Goal: Book appointment/travel/reservation

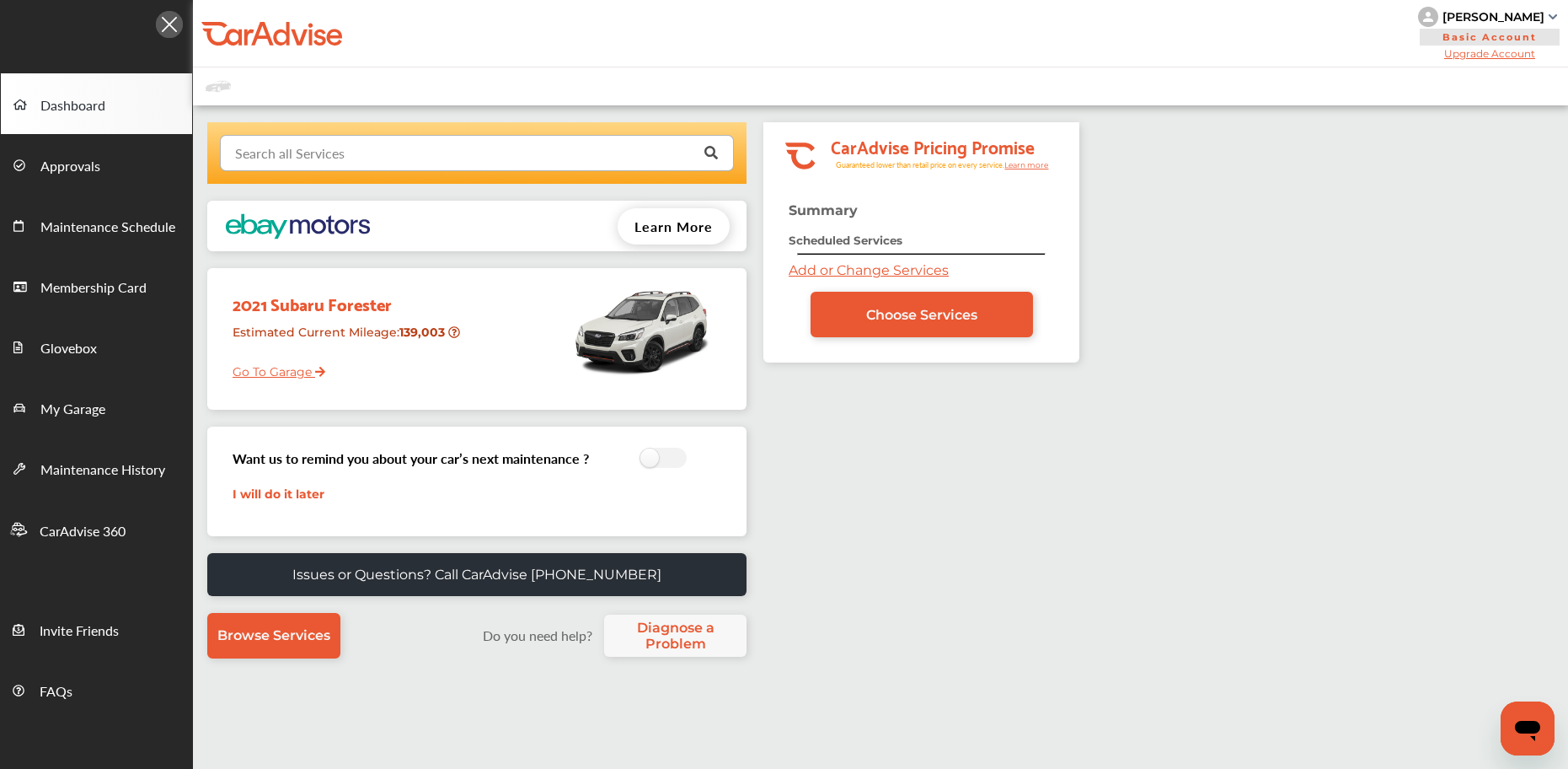
click at [471, 148] on input "text" at bounding box center [473, 152] width 504 height 33
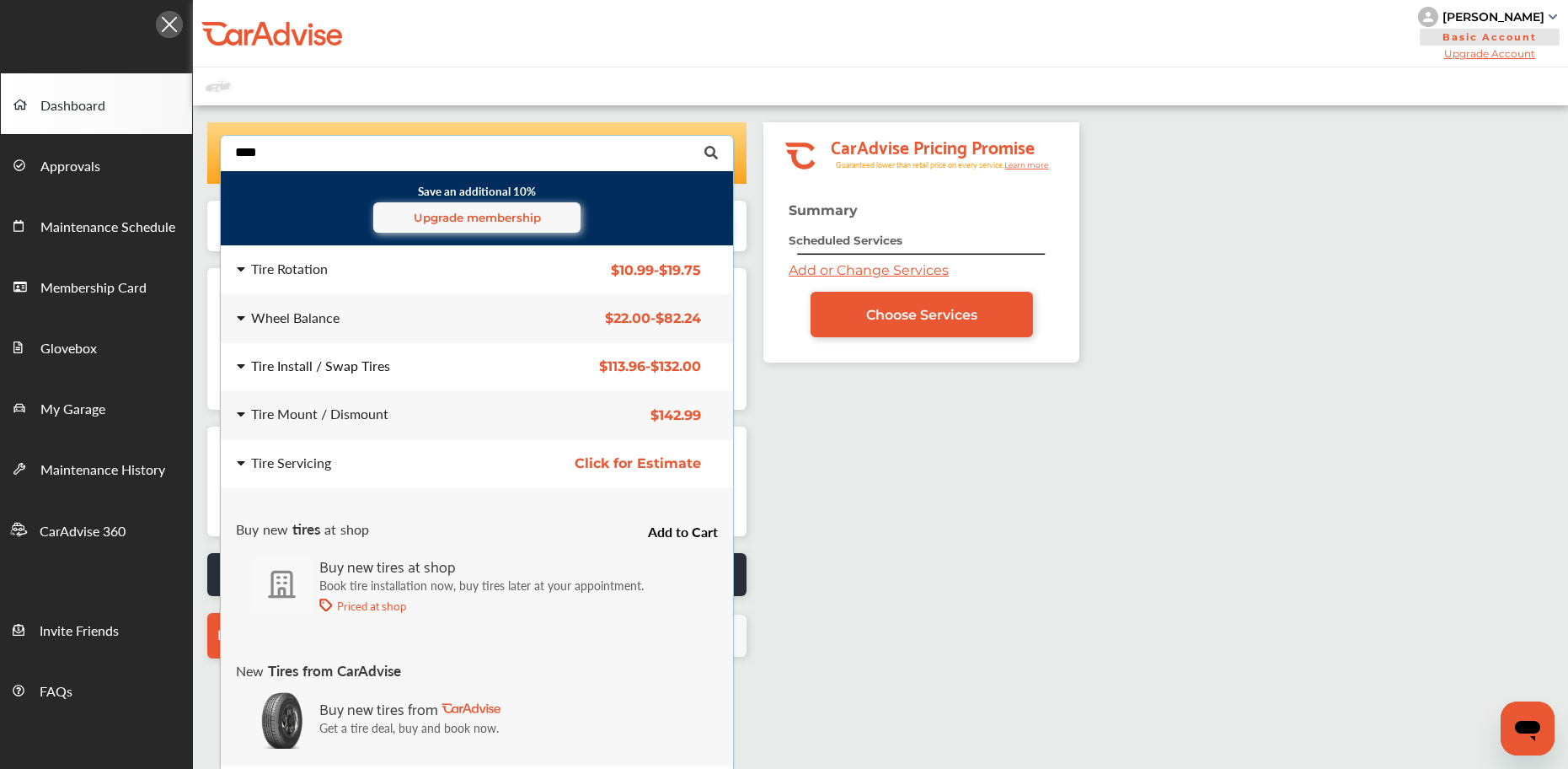
type input "****"
click at [320, 362] on div "Tire Install / Swap Tires" at bounding box center [320, 366] width 139 height 14
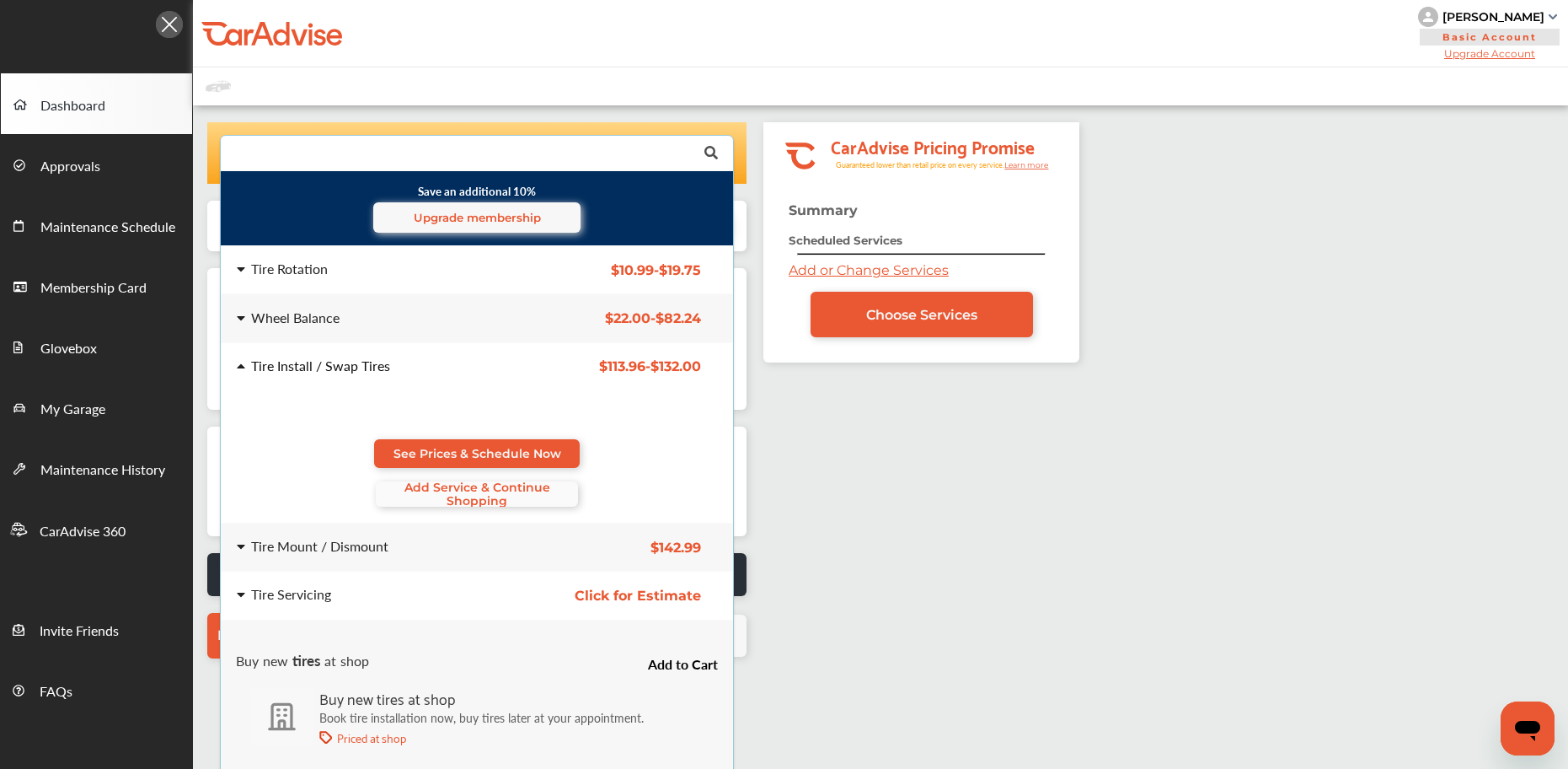
click at [430, 494] on span "Add Service & Continue Shopping" at bounding box center [477, 494] width 202 height 27
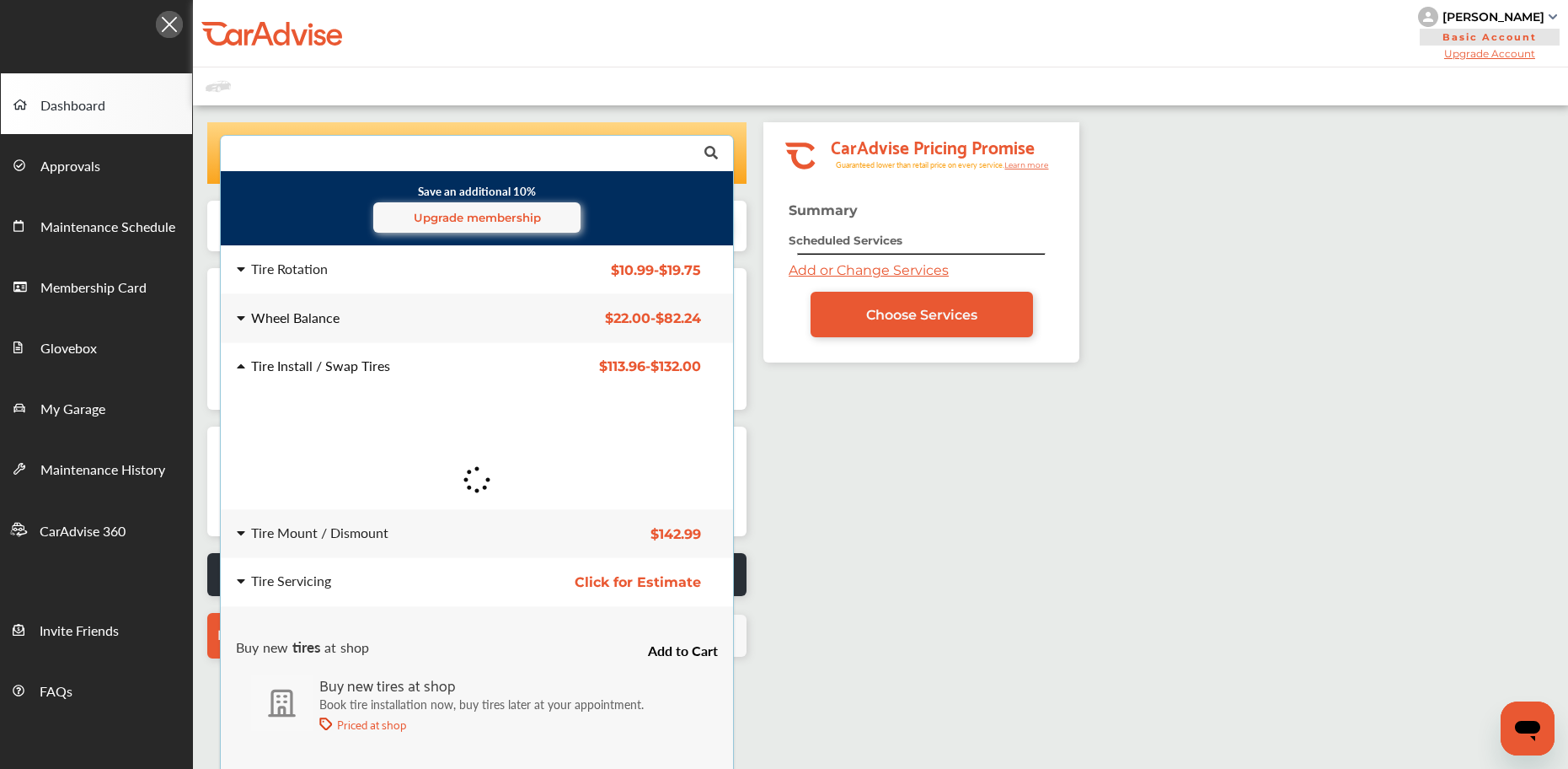
drag, startPoint x: 301, startPoint y: 318, endPoint x: 317, endPoint y: 334, distance: 22.6
click at [304, 320] on div "Wheel Balance" at bounding box center [295, 317] width 88 height 14
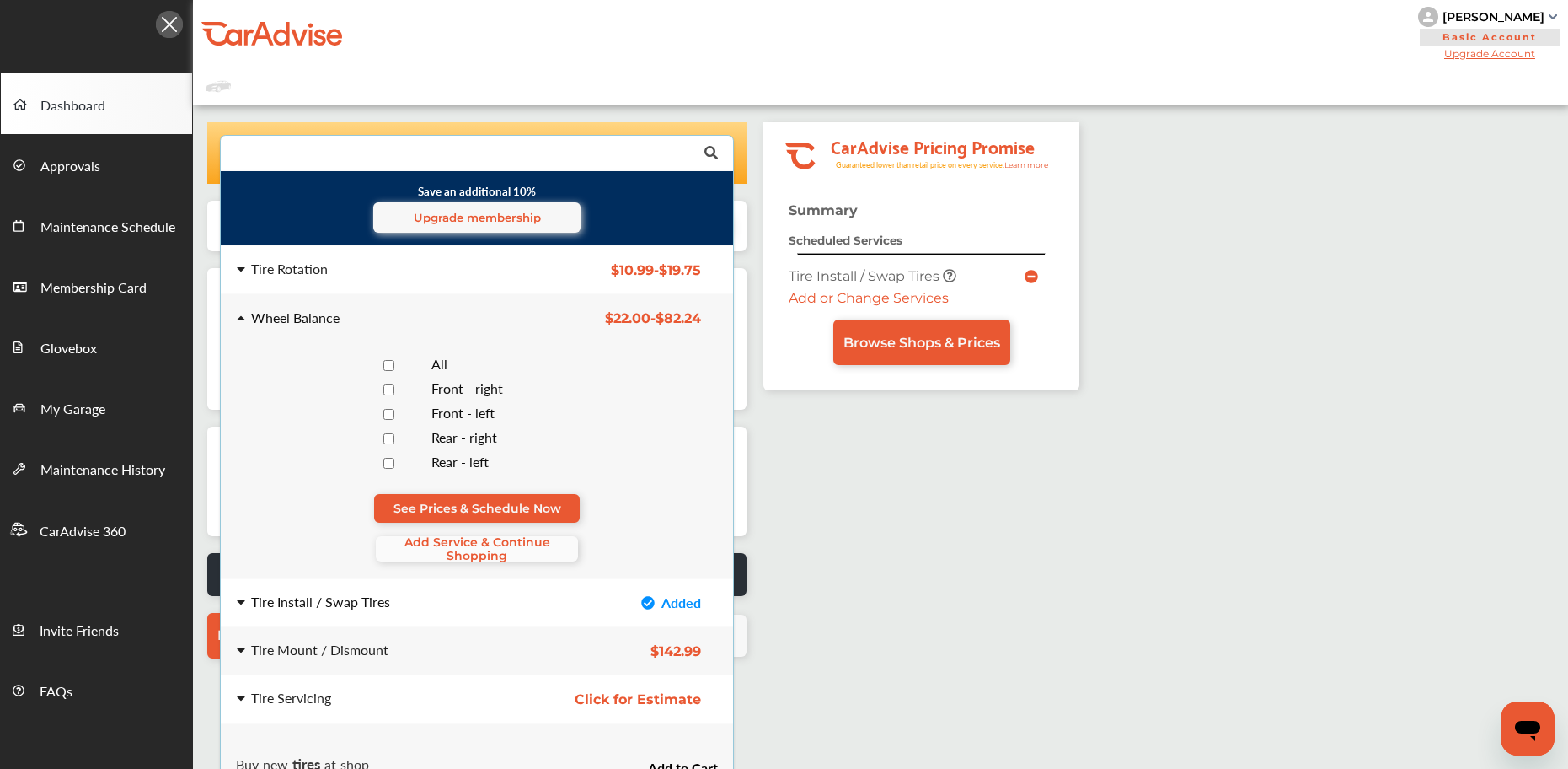
click at [453, 548] on span "Add Service & Continue Shopping" at bounding box center [477, 549] width 202 height 27
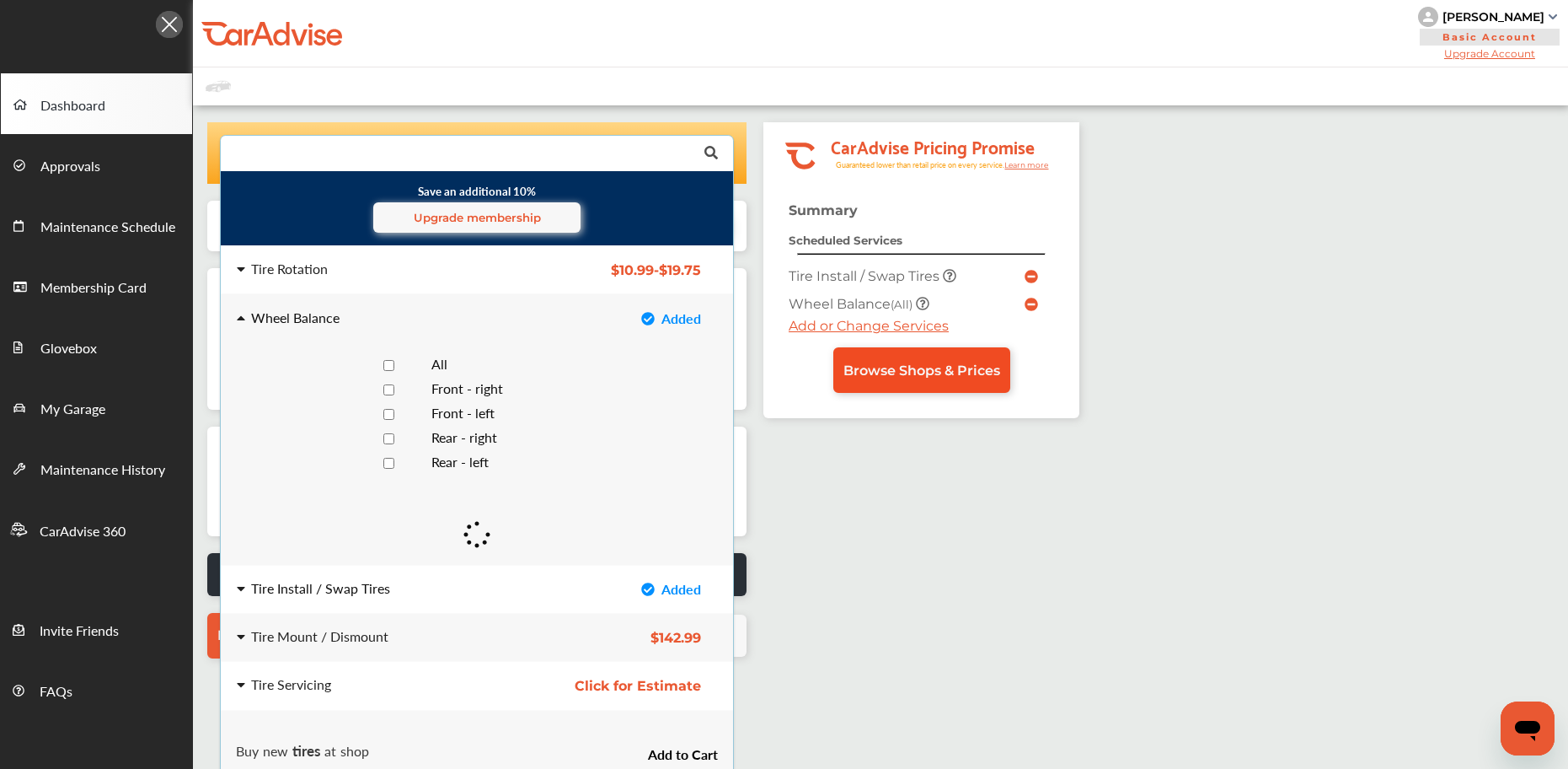
click at [926, 359] on link "Browse Shops & Prices" at bounding box center [922, 370] width 177 height 46
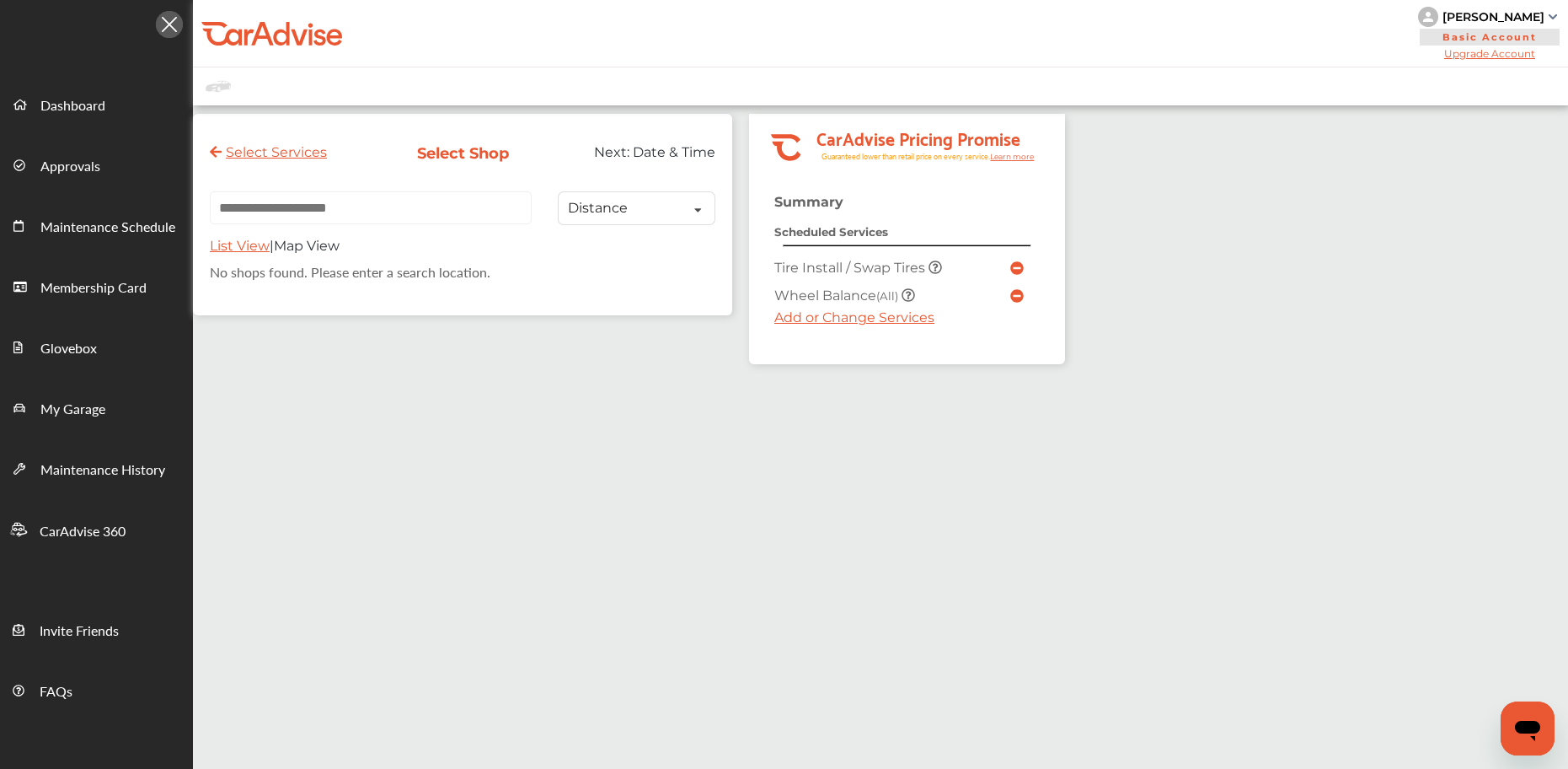
paste input "*****"
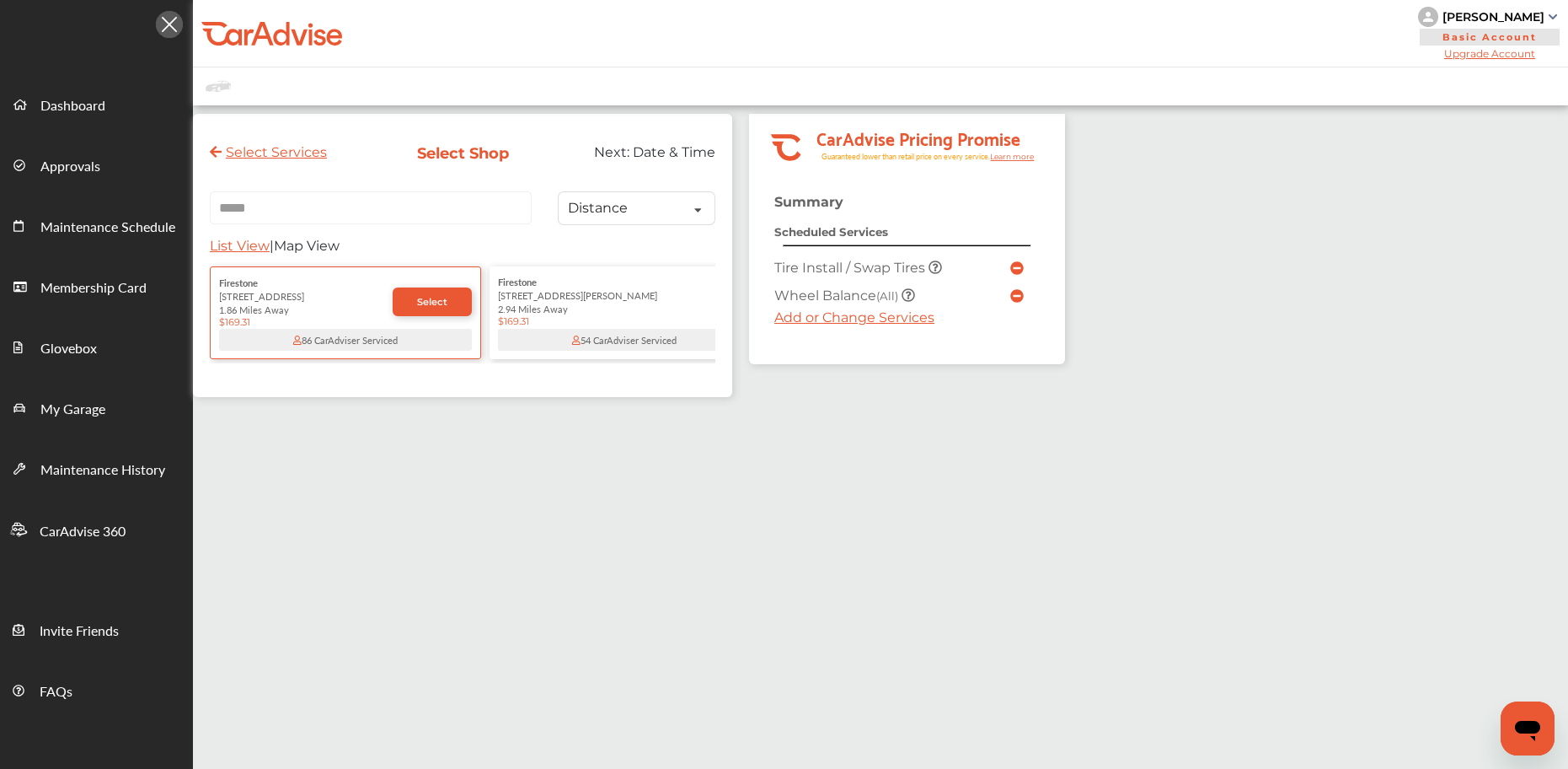
click at [265, 216] on input "*****" at bounding box center [370, 208] width 322 height 33
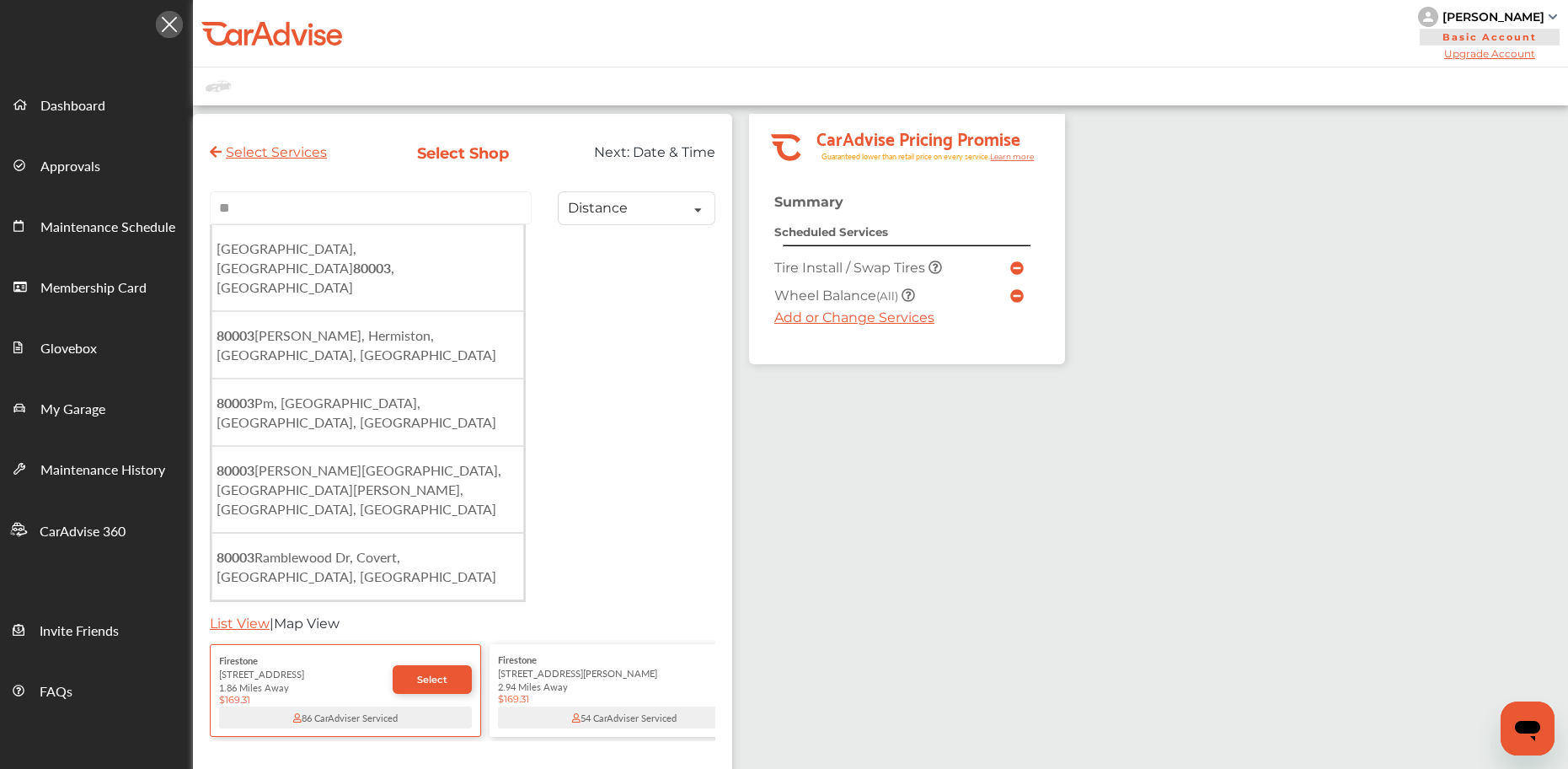
type input "*"
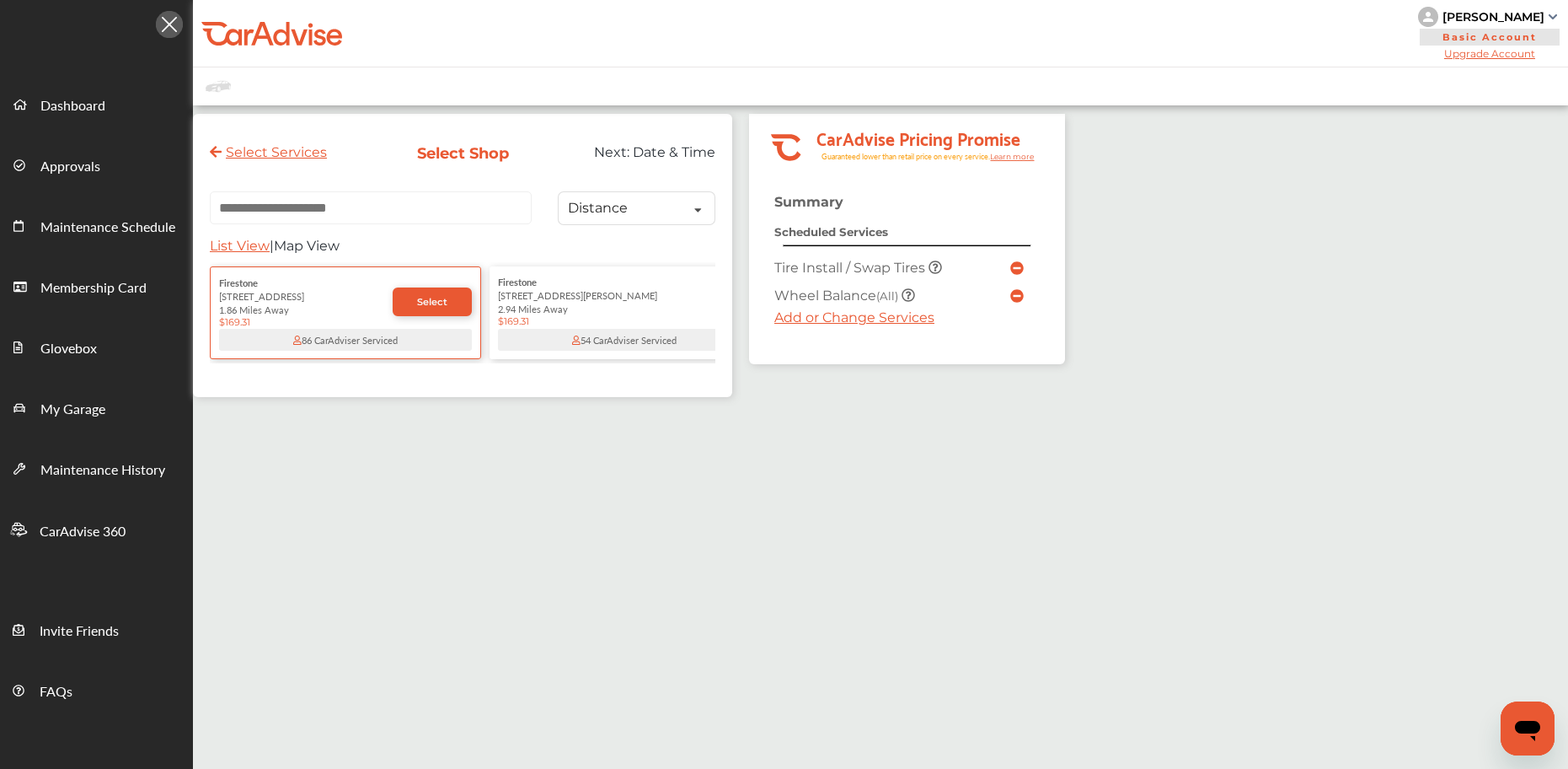
click at [1513, 16] on div "[PERSON_NAME]" at bounding box center [1494, 16] width 102 height 16
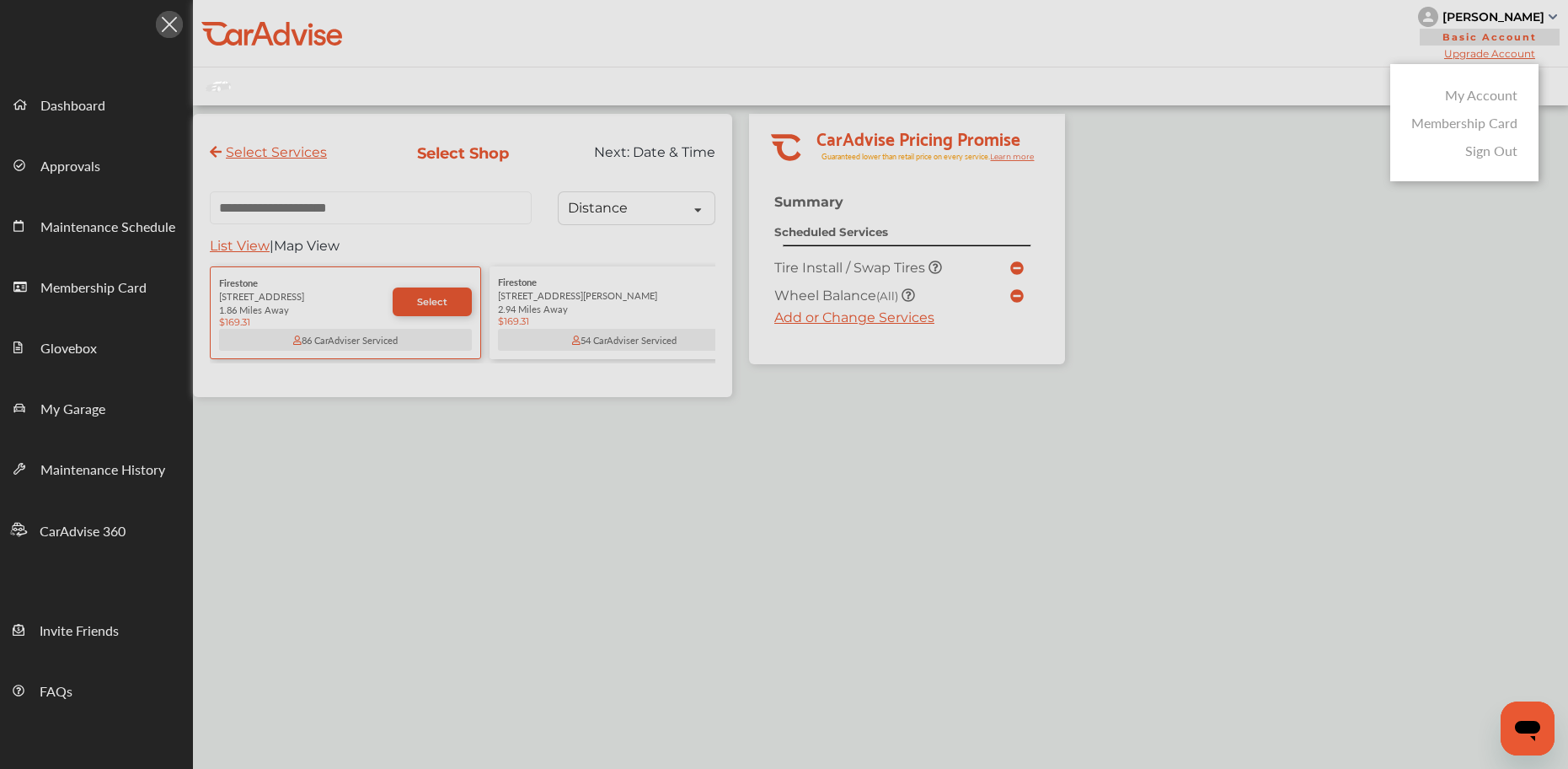
click at [1469, 98] on link "My Account" at bounding box center [1480, 94] width 72 height 19
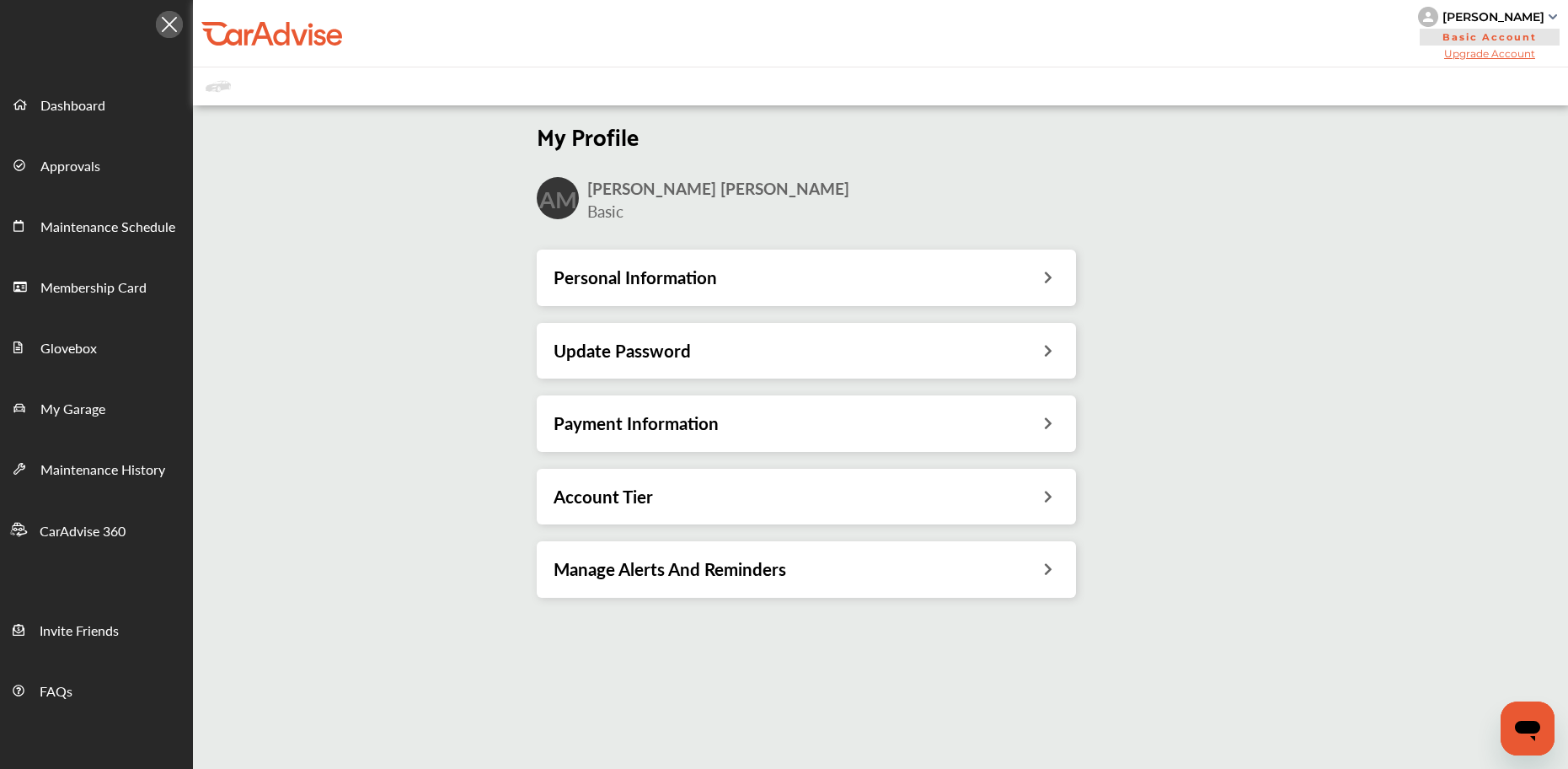
click at [639, 286] on h3 "Personal Information" at bounding box center [635, 277] width 163 height 22
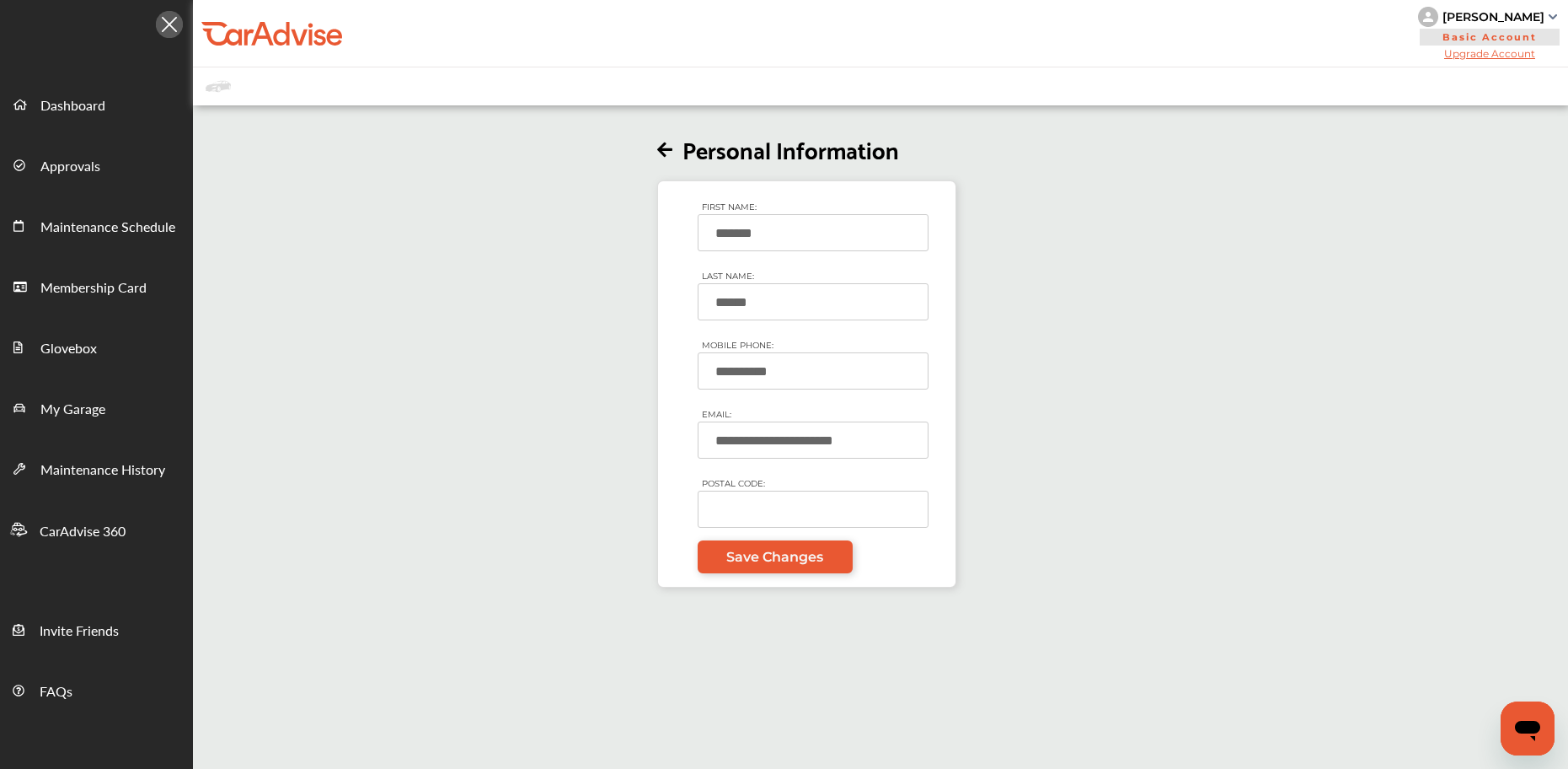
drag, startPoint x: 732, startPoint y: 237, endPoint x: 769, endPoint y: 235, distance: 37.1
click at [769, 235] on input "*******" at bounding box center [813, 233] width 231 height 37
drag, startPoint x: 746, startPoint y: 296, endPoint x: 728, endPoint y: 305, distance: 20.1
click at [742, 299] on input "******" at bounding box center [813, 301] width 231 height 37
drag, startPoint x: 717, startPoint y: 304, endPoint x: 755, endPoint y: 308, distance: 38.2
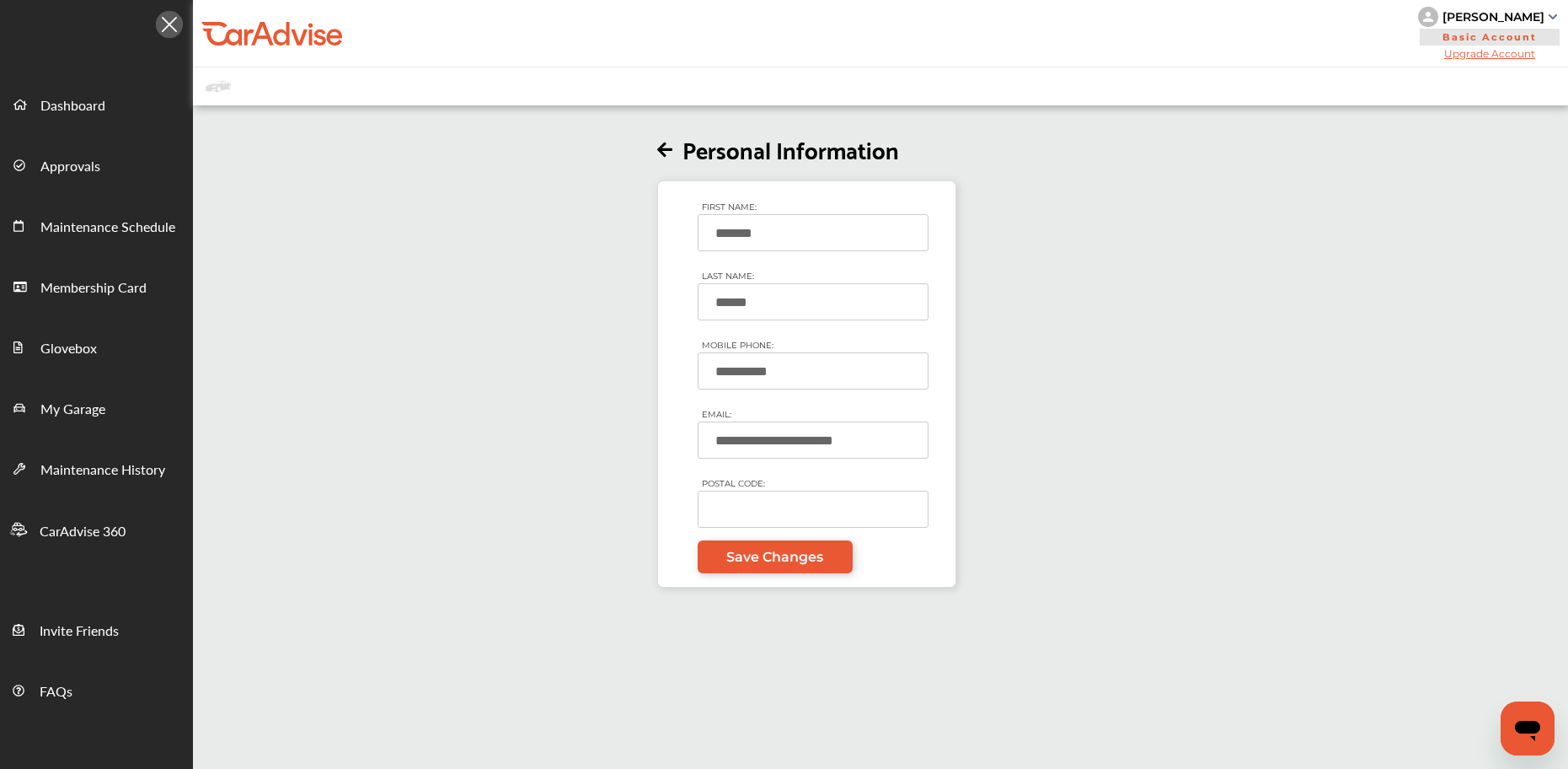
click at [775, 305] on input "******" at bounding box center [813, 301] width 231 height 37
click at [92, 90] on link "Dashboard" at bounding box center [97, 103] width 192 height 61
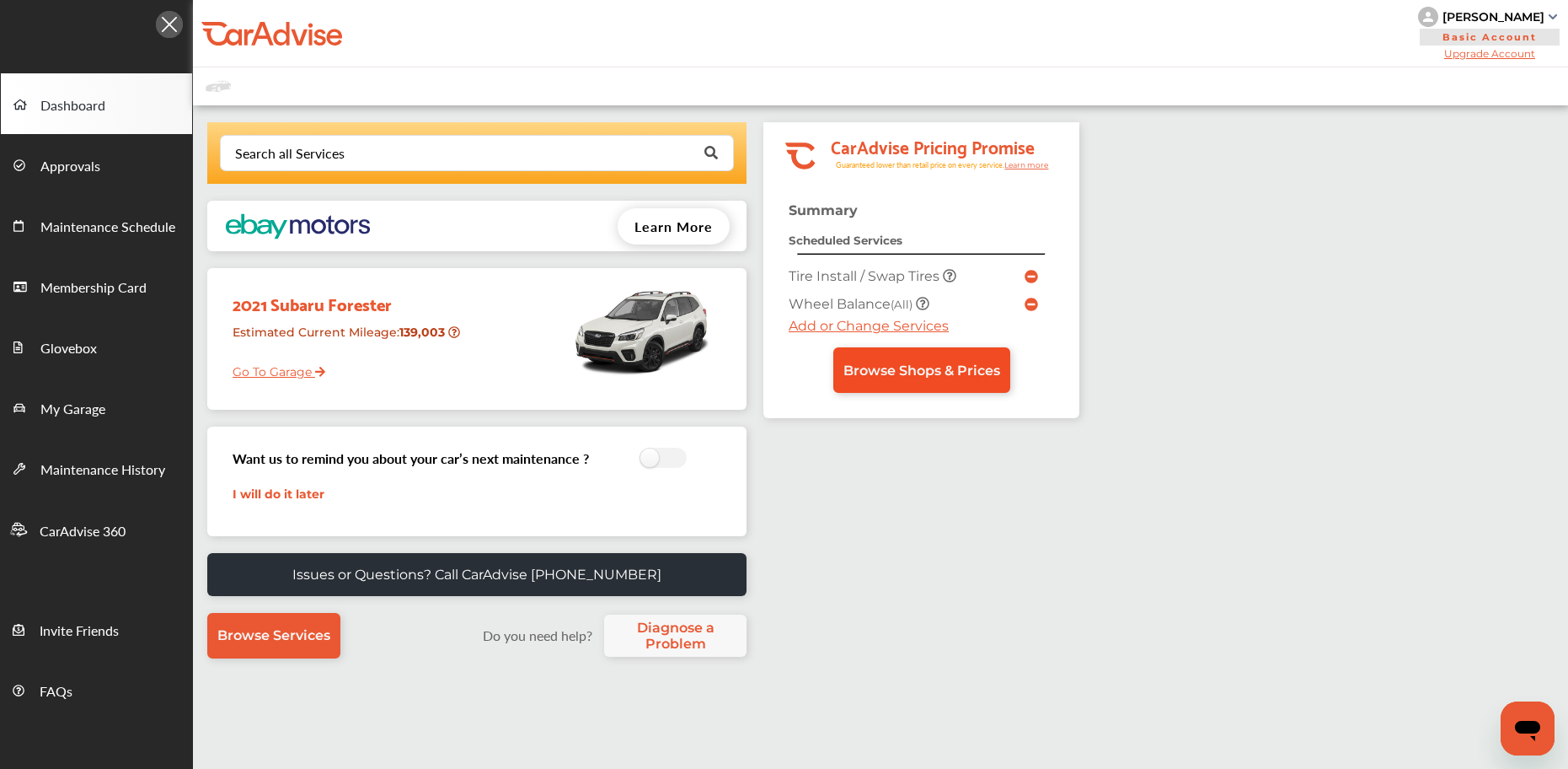
click at [903, 369] on span "Browse Shops & Prices" at bounding box center [922, 370] width 157 height 16
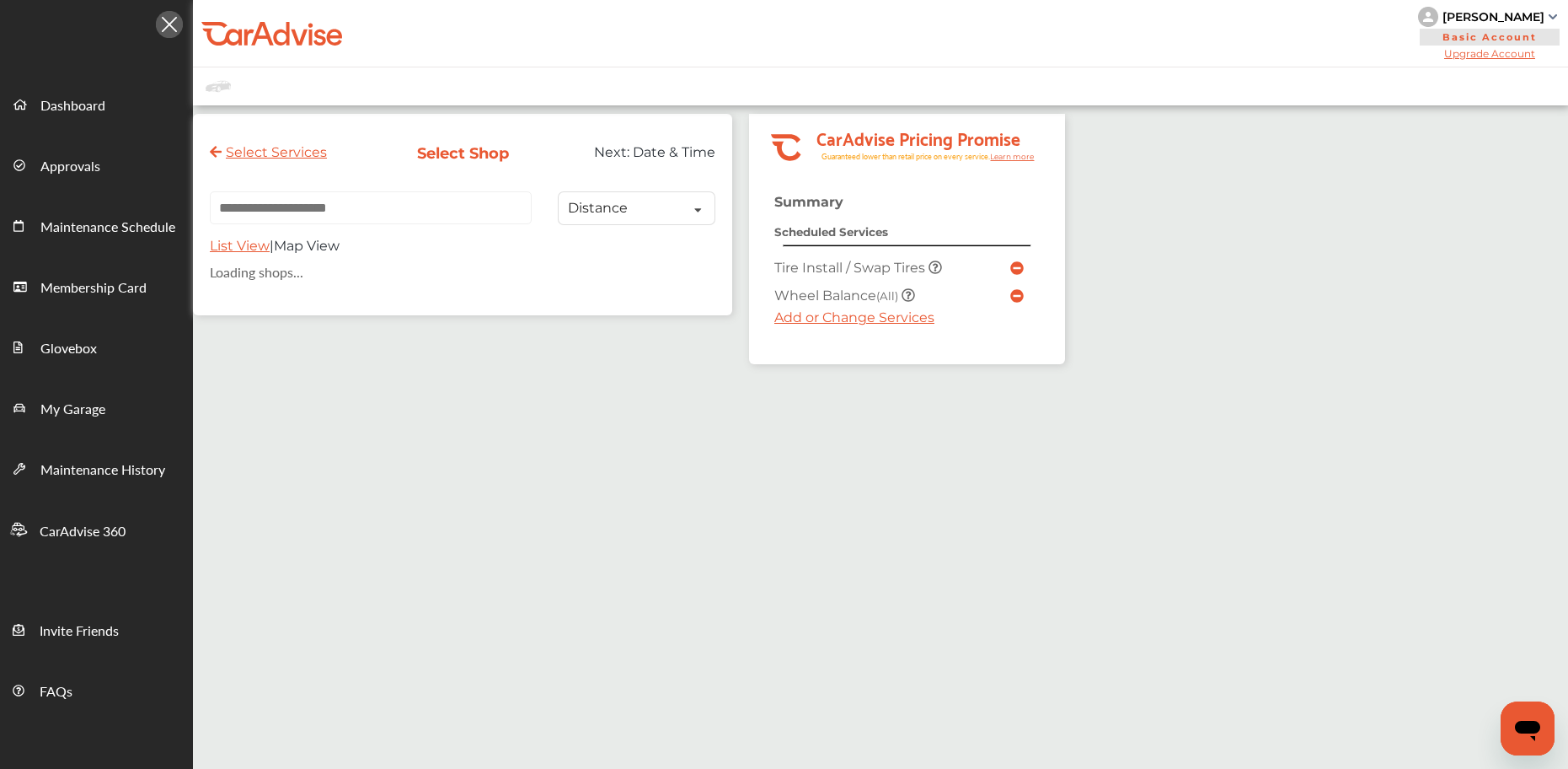
click at [306, 221] on input "text" at bounding box center [370, 208] width 322 height 33
click at [414, 217] on input "text" at bounding box center [370, 208] width 322 height 33
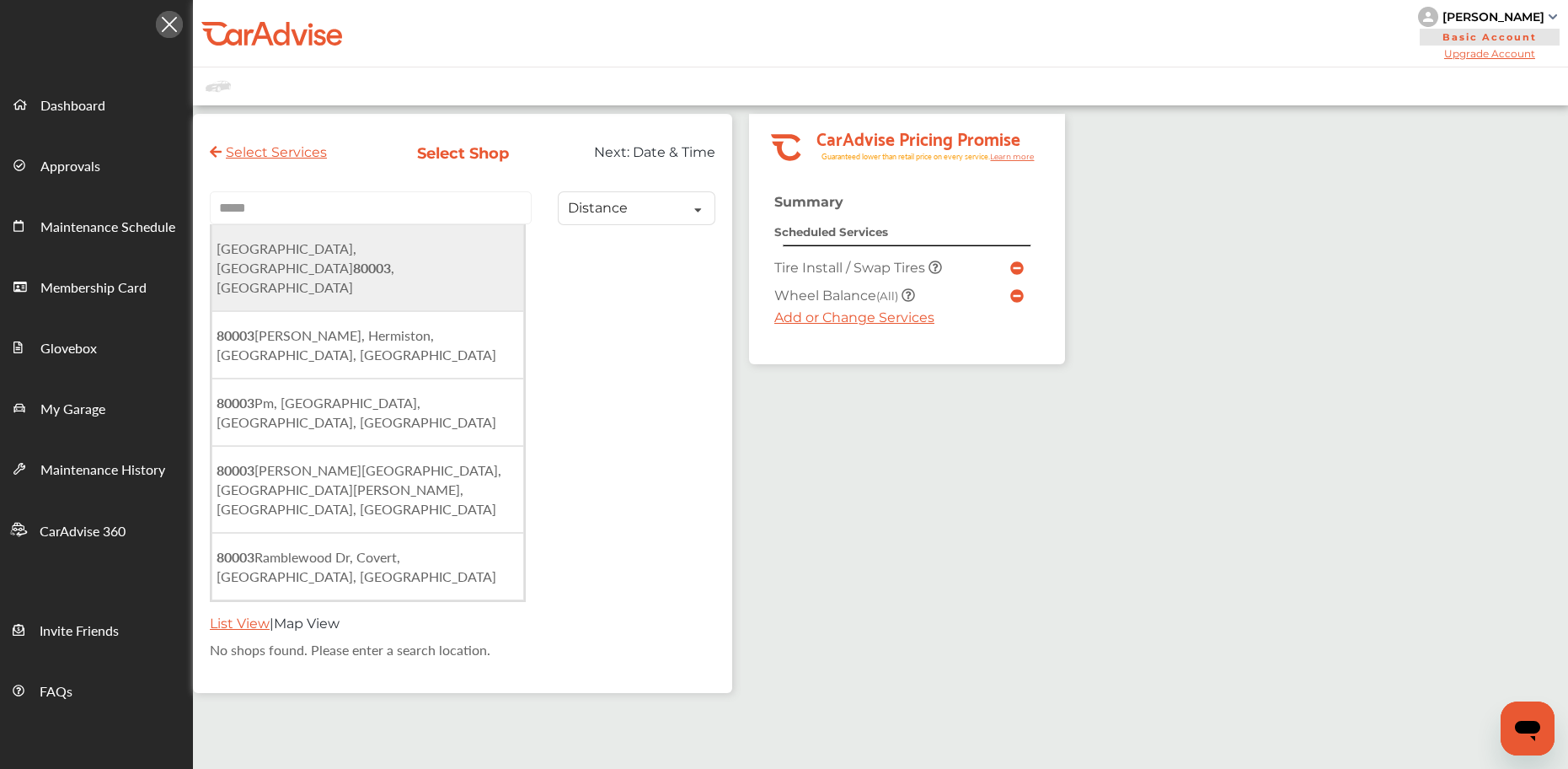
click at [400, 255] on li "[GEOGRAPHIC_DATA], CO 80003 , [GEOGRAPHIC_DATA]" at bounding box center [368, 267] width 313 height 87
type input "**********"
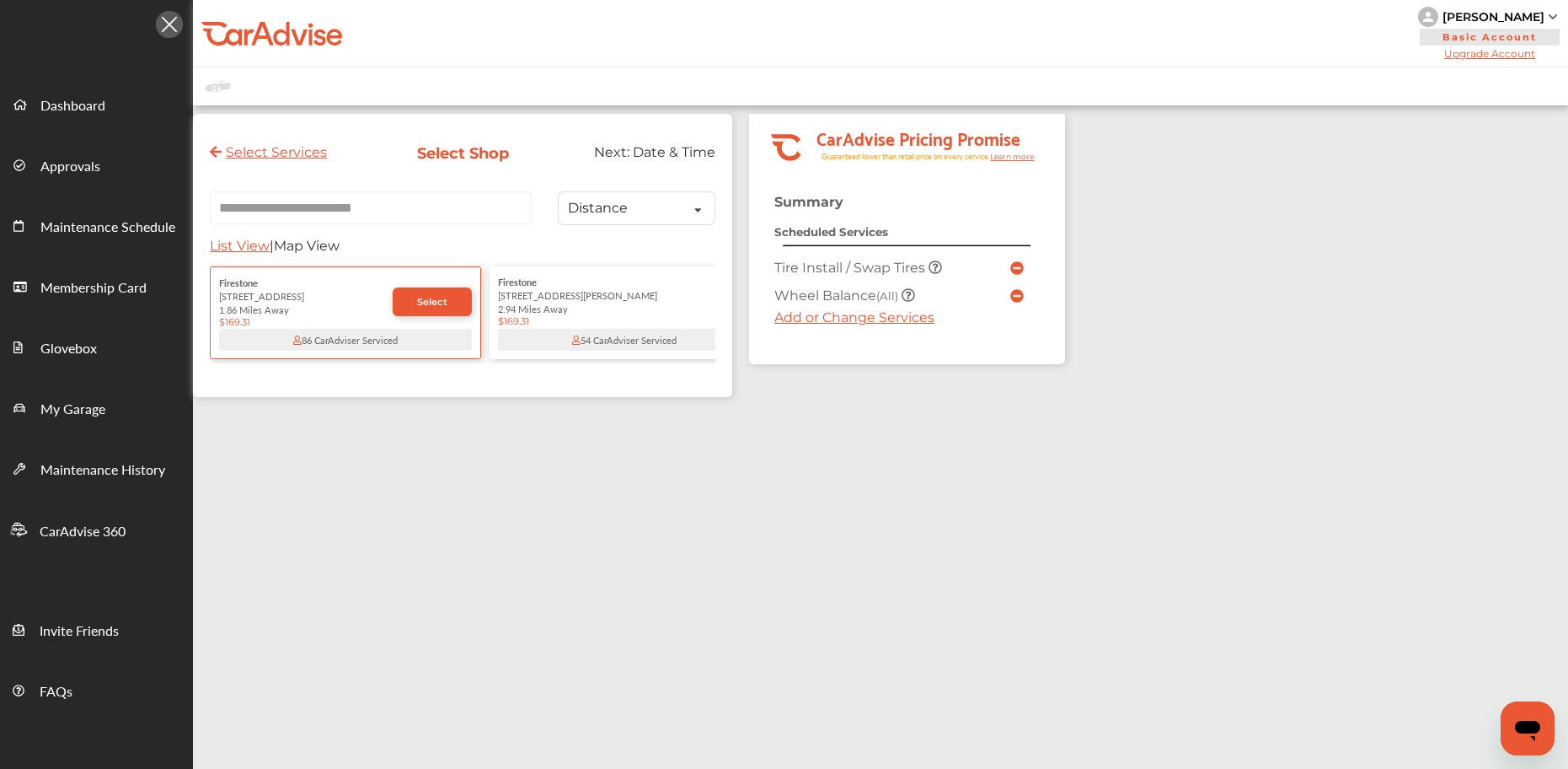
click at [537, 286] on div "Firestone [STREET_ADDRESS][PERSON_NAME] 2.94 Miles Away $169.31" at bounding box center [624, 300] width 253 height 52
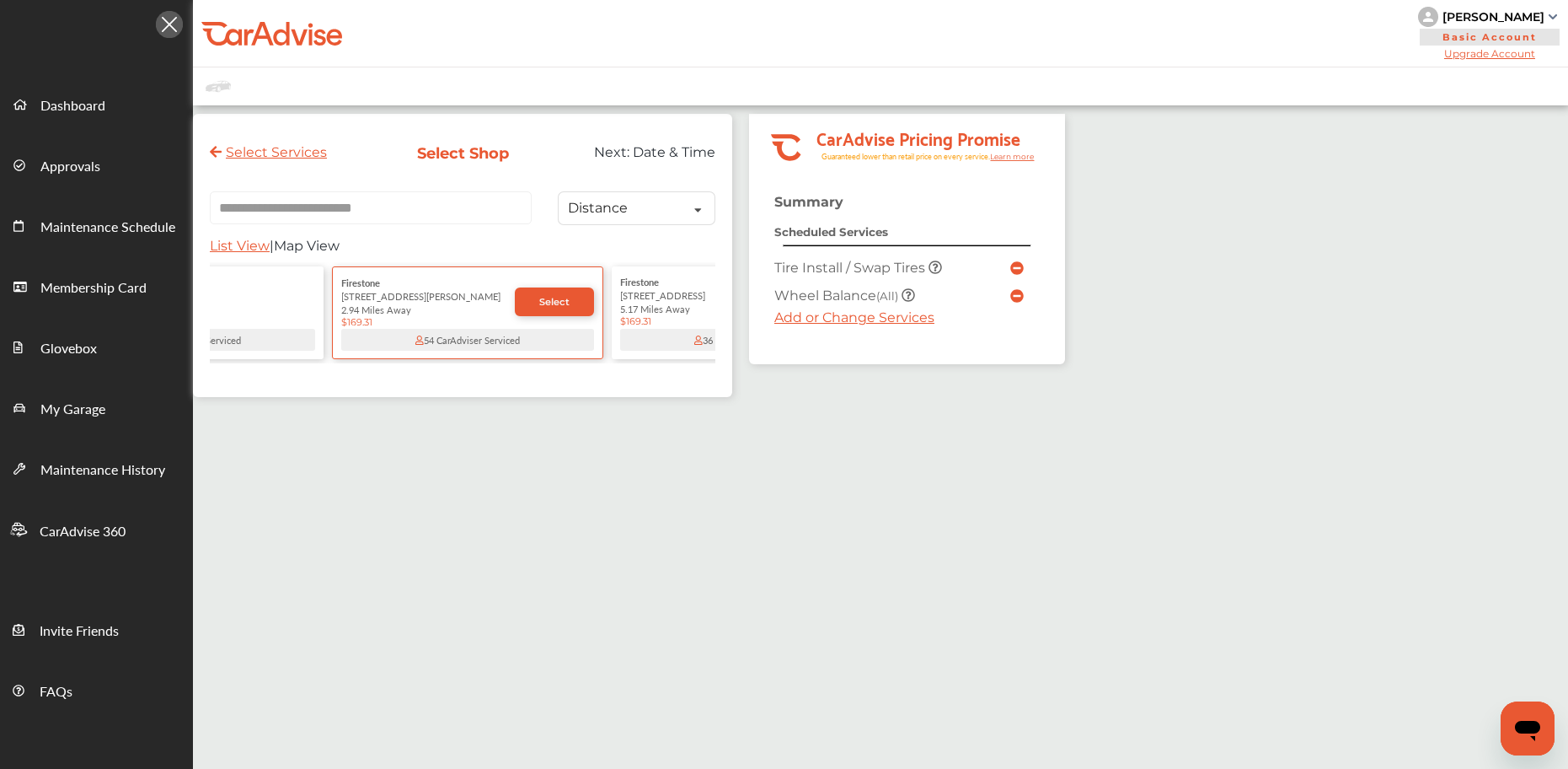
click at [246, 296] on div "[STREET_ADDRESS]" at bounding box center [188, 295] width 253 height 14
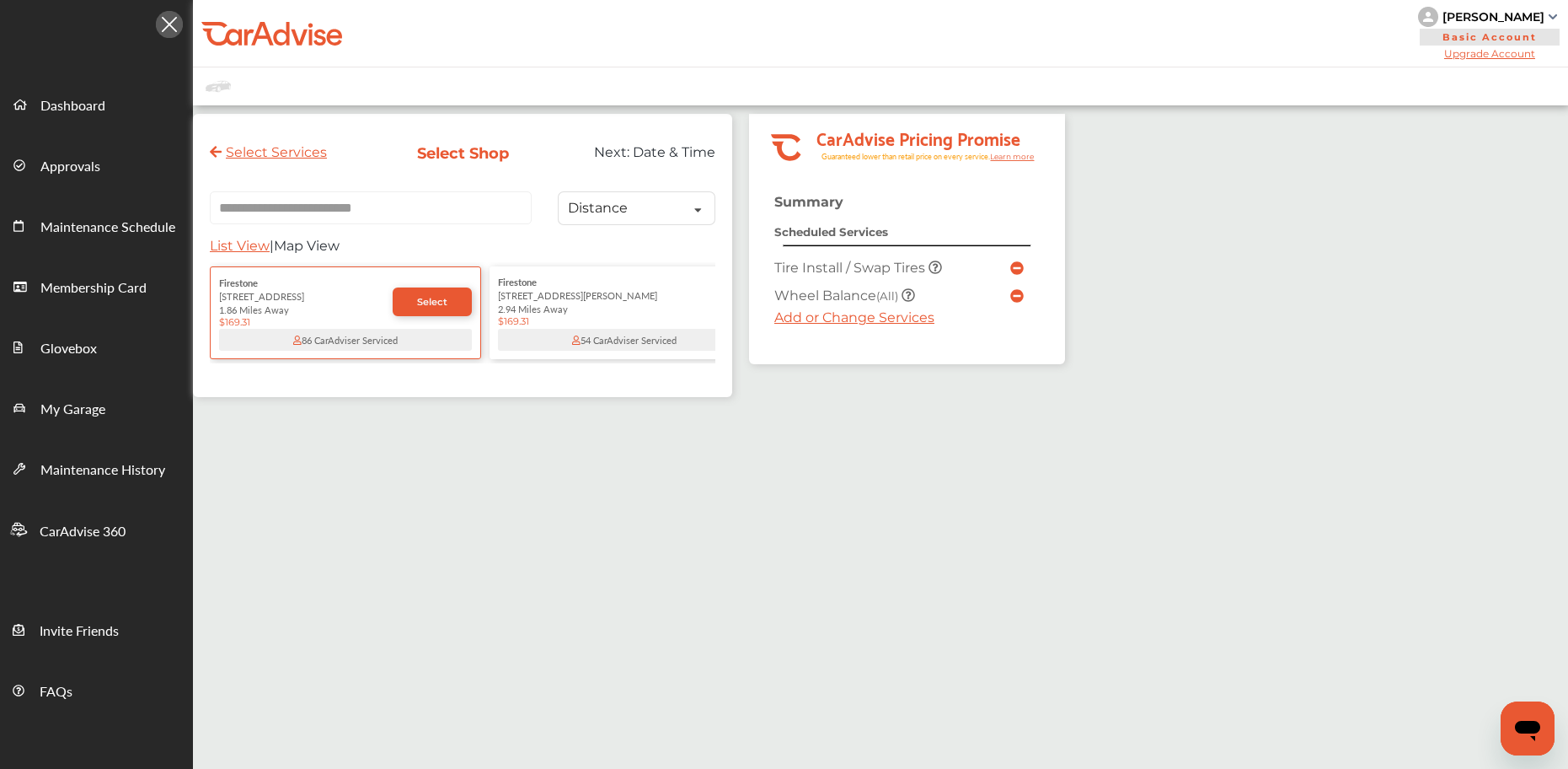
click at [520, 301] on div "[STREET_ADDRESS][PERSON_NAME]" at bounding box center [624, 295] width 253 height 14
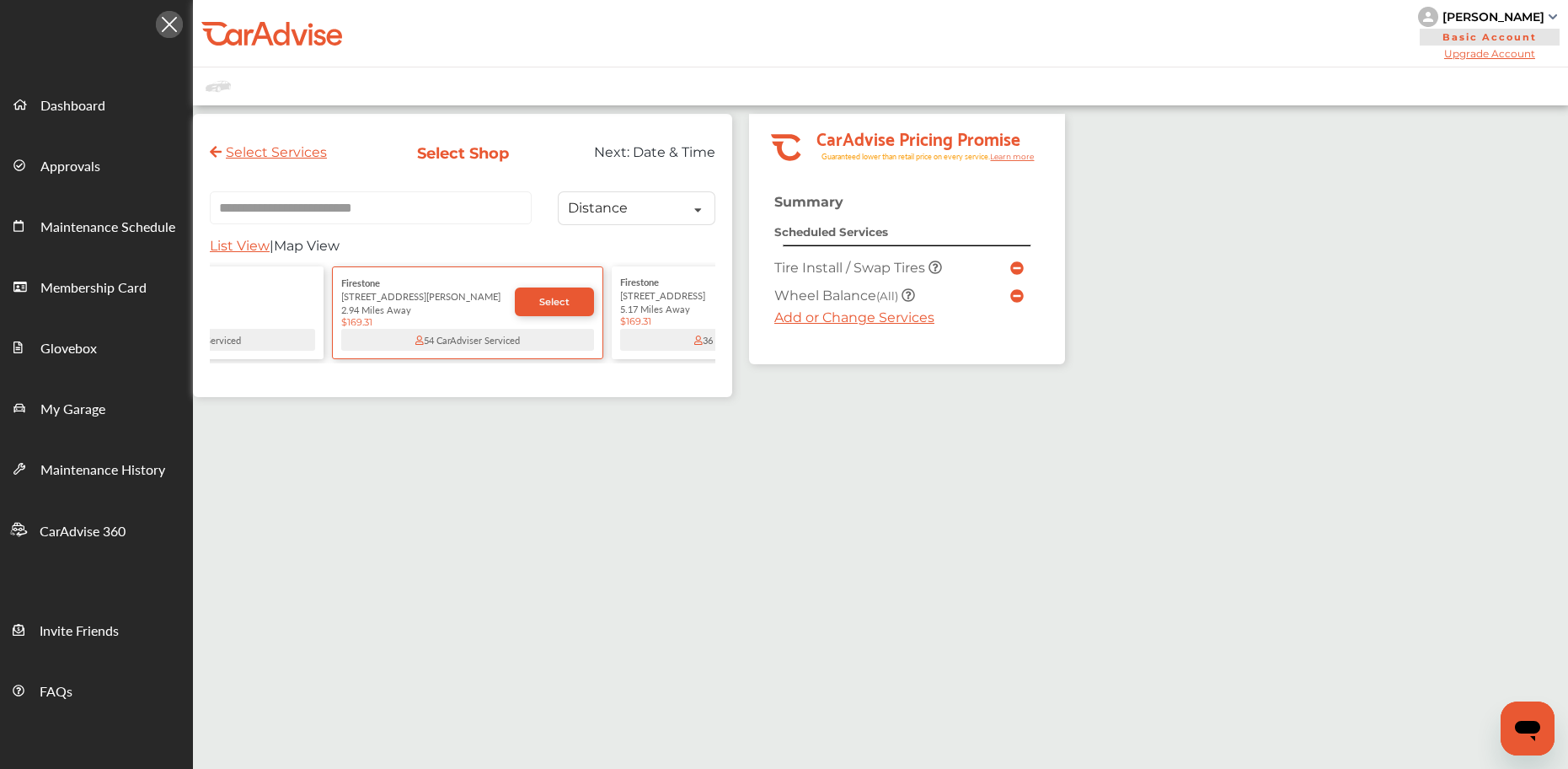
click at [654, 288] on span "Firestone" at bounding box center [639, 281] width 38 height 14
click at [275, 297] on div "[STREET_ADDRESS][PERSON_NAME]" at bounding box center [188, 295] width 253 height 14
click at [217, 300] on div "[STREET_ADDRESS]" at bounding box center [188, 295] width 253 height 14
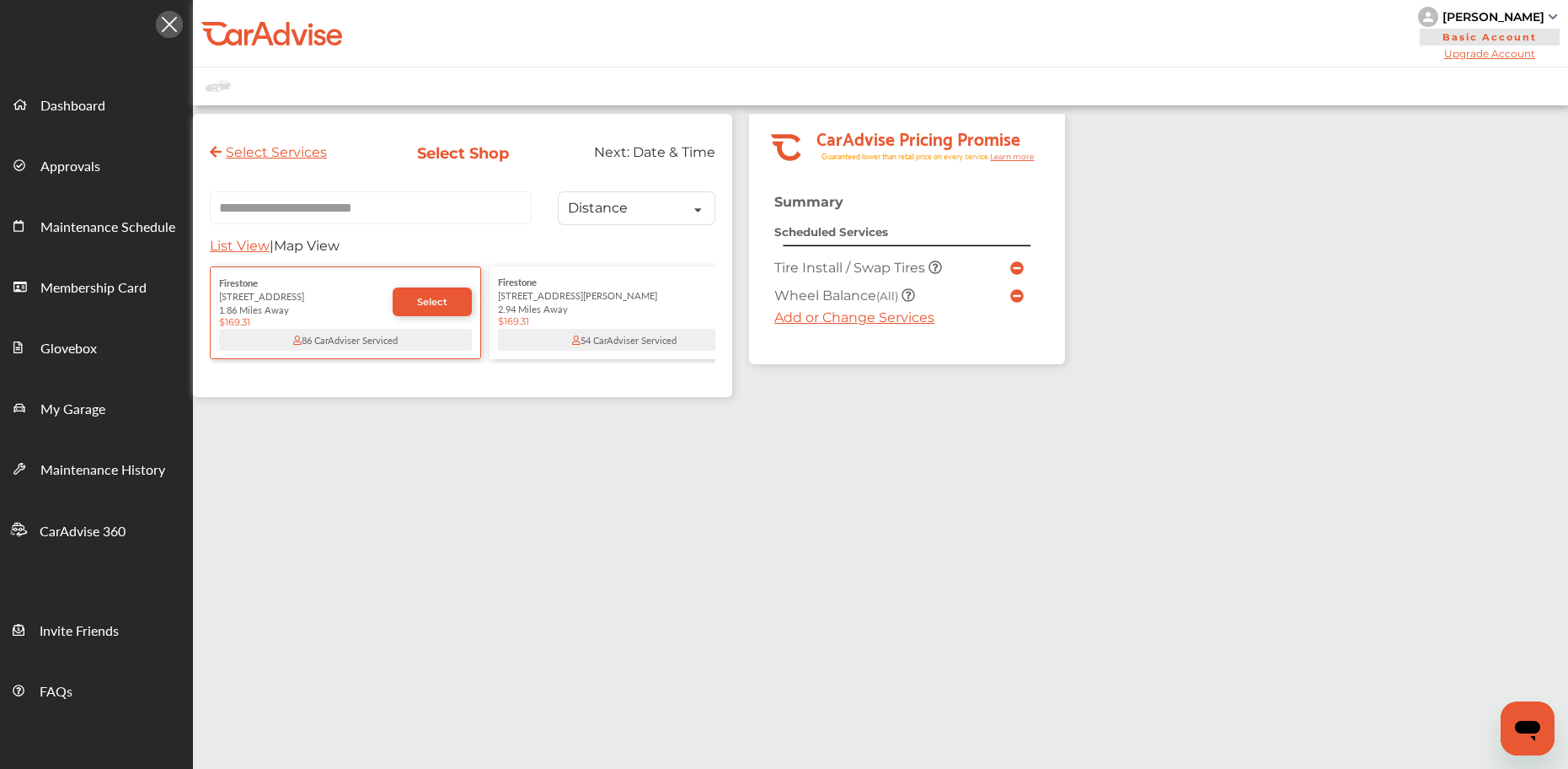
click at [566, 291] on div "Firestone [STREET_ADDRESS][PERSON_NAME] 2.94 Miles Away $169.31" at bounding box center [624, 300] width 253 height 52
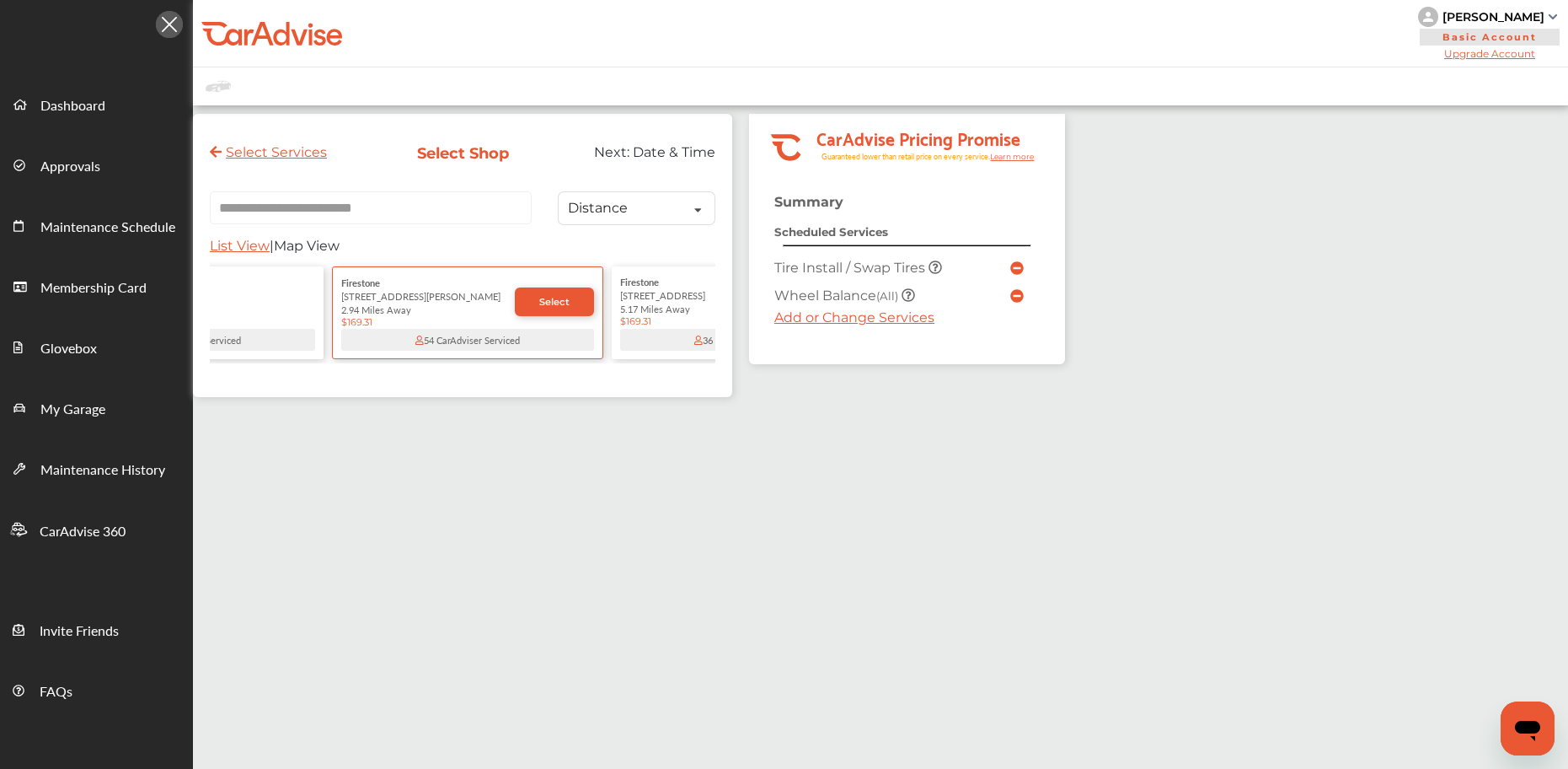
click at [238, 296] on div "[STREET_ADDRESS]" at bounding box center [188, 295] width 253 height 14
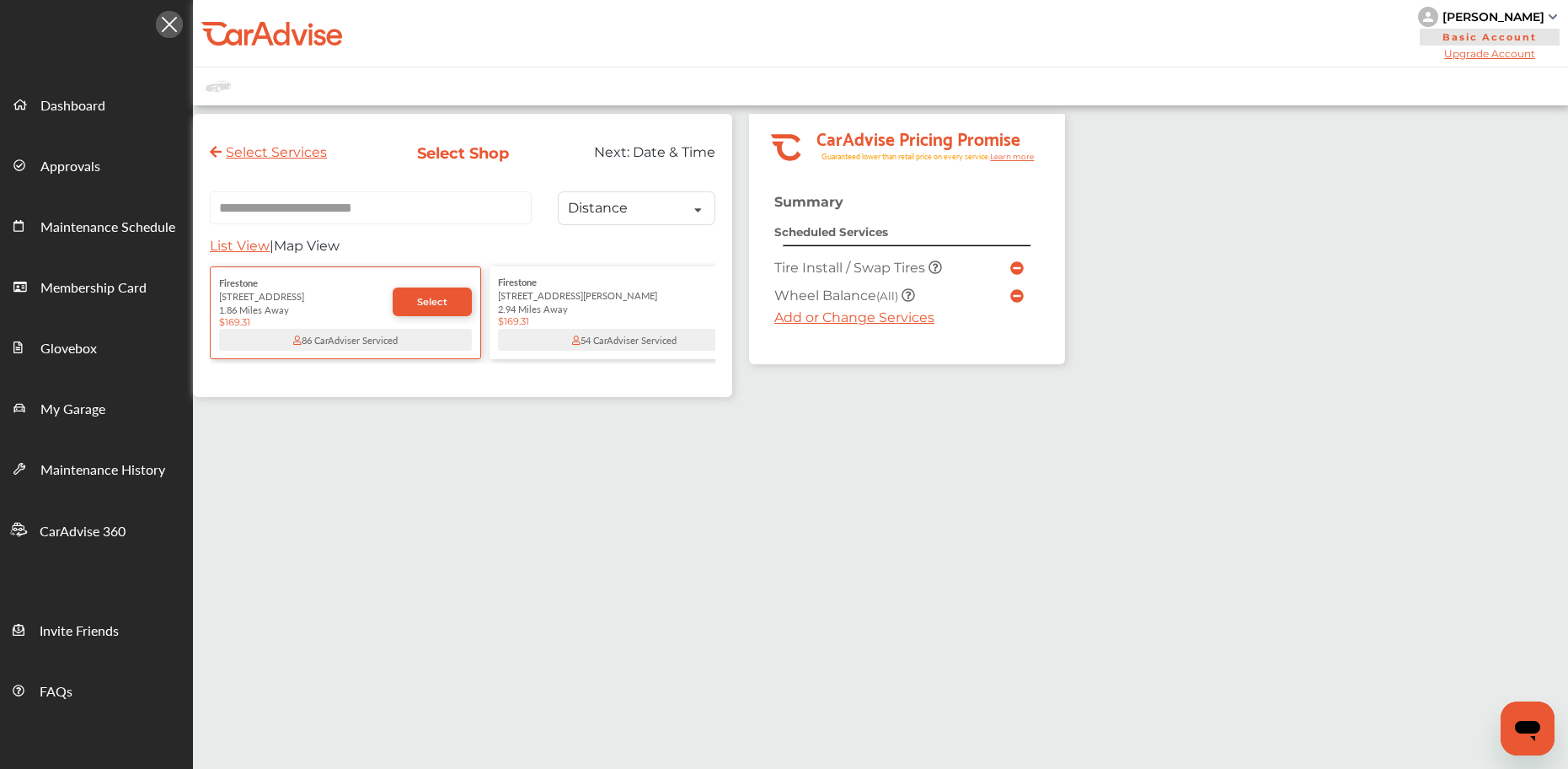
click at [537, 300] on div "[STREET_ADDRESS][PERSON_NAME]" at bounding box center [624, 295] width 253 height 14
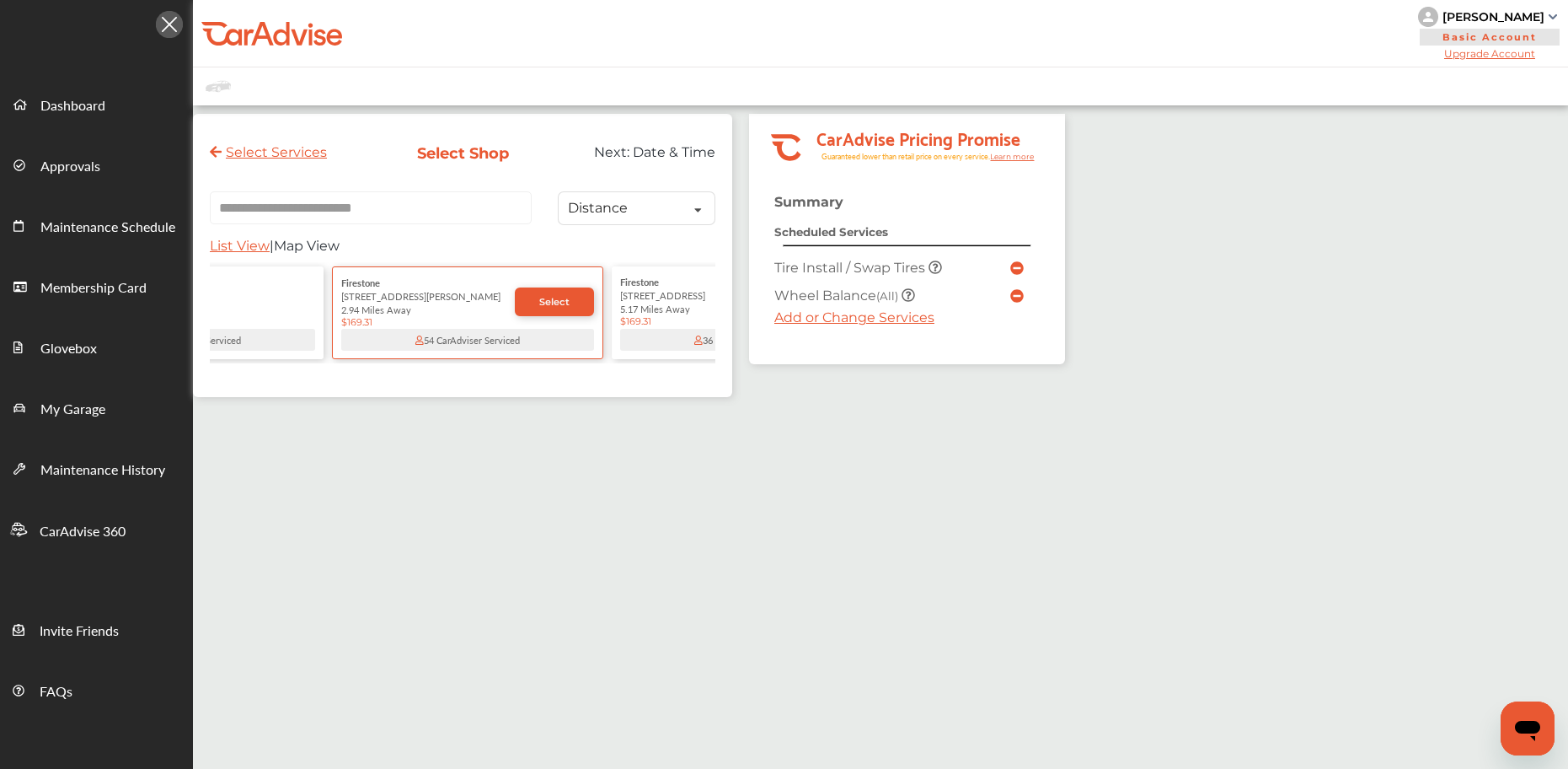
click at [294, 299] on div "[STREET_ADDRESS]" at bounding box center [188, 295] width 253 height 14
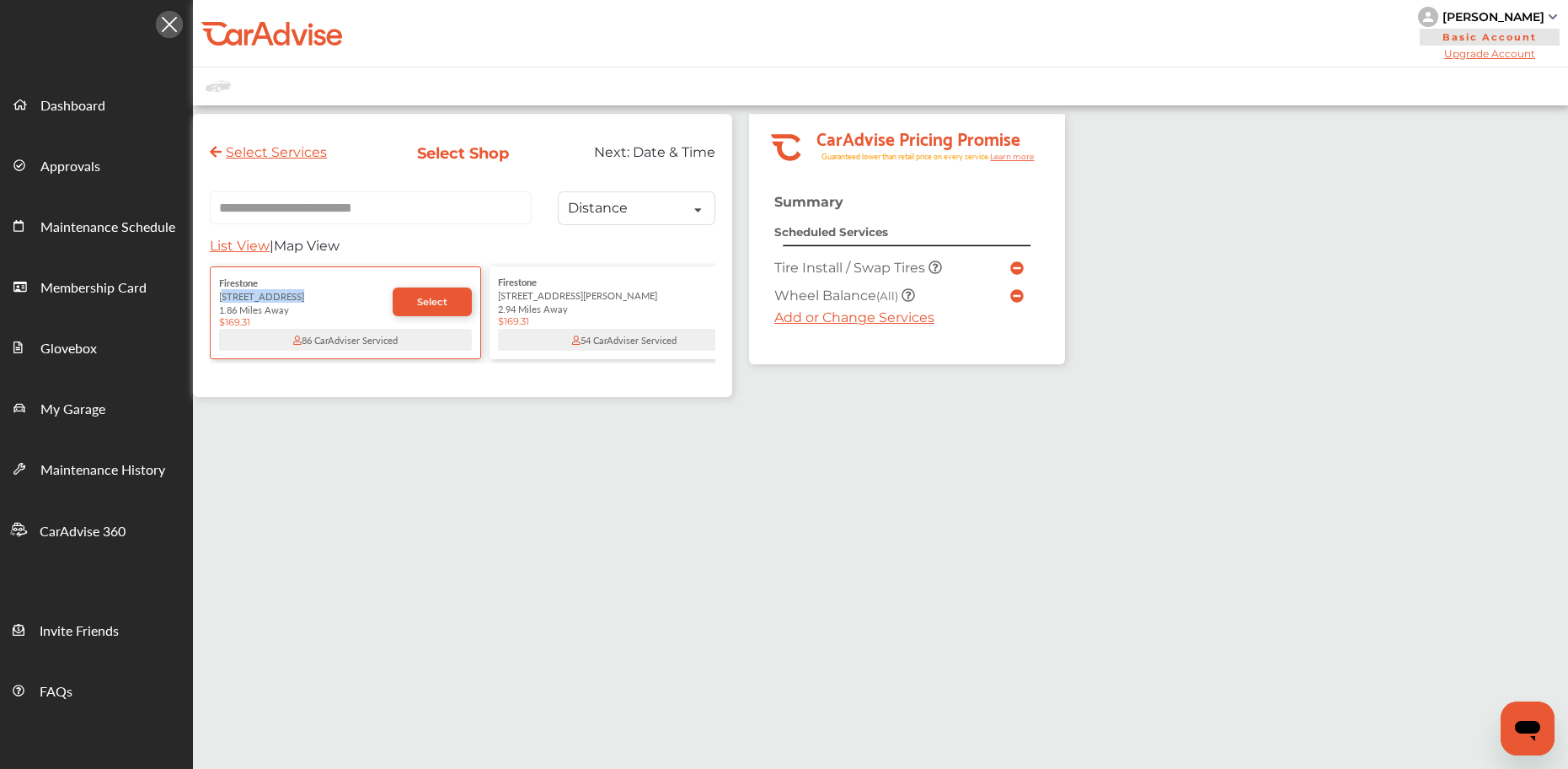
drag, startPoint x: 223, startPoint y: 301, endPoint x: 291, endPoint y: 304, distance: 68.1
click at [292, 303] on div "[STREET_ADDRESS]" at bounding box center [306, 296] width 173 height 14
copy div "[STREET_ADDRESS]"
drag, startPoint x: 292, startPoint y: 300, endPoint x: 449, endPoint y: 5, distance: 334.2
click at [0, 0] on div "**********" at bounding box center [784, 495] width 1568 height 991
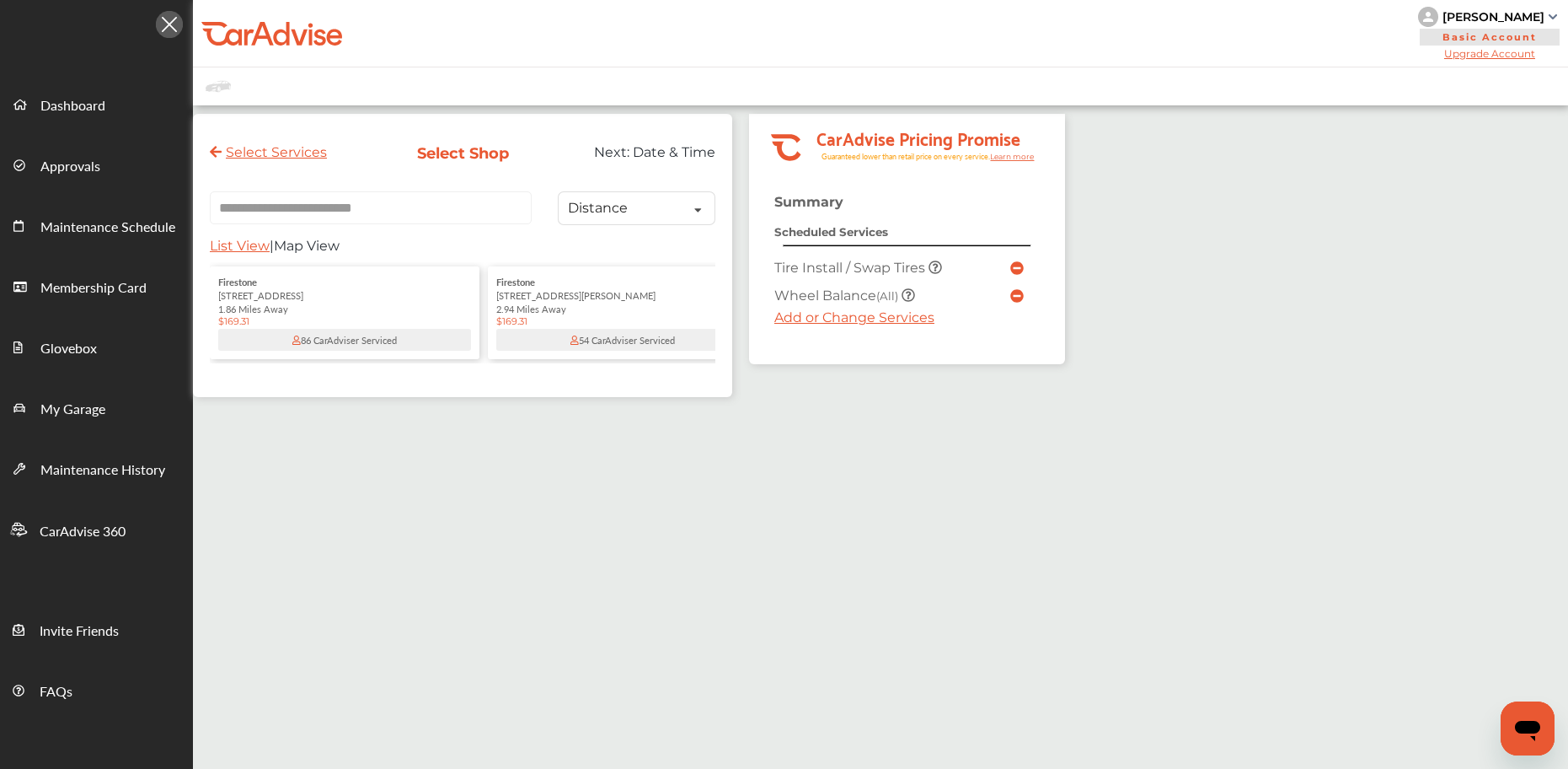
click at [366, 313] on div "1.86 Miles Away" at bounding box center [344, 308] width 253 height 14
click at [421, 304] on span "Select" at bounding box center [431, 301] width 30 height 12
click at [739, 250] on div "**********" at bounding box center [472, 264] width 556 height 300
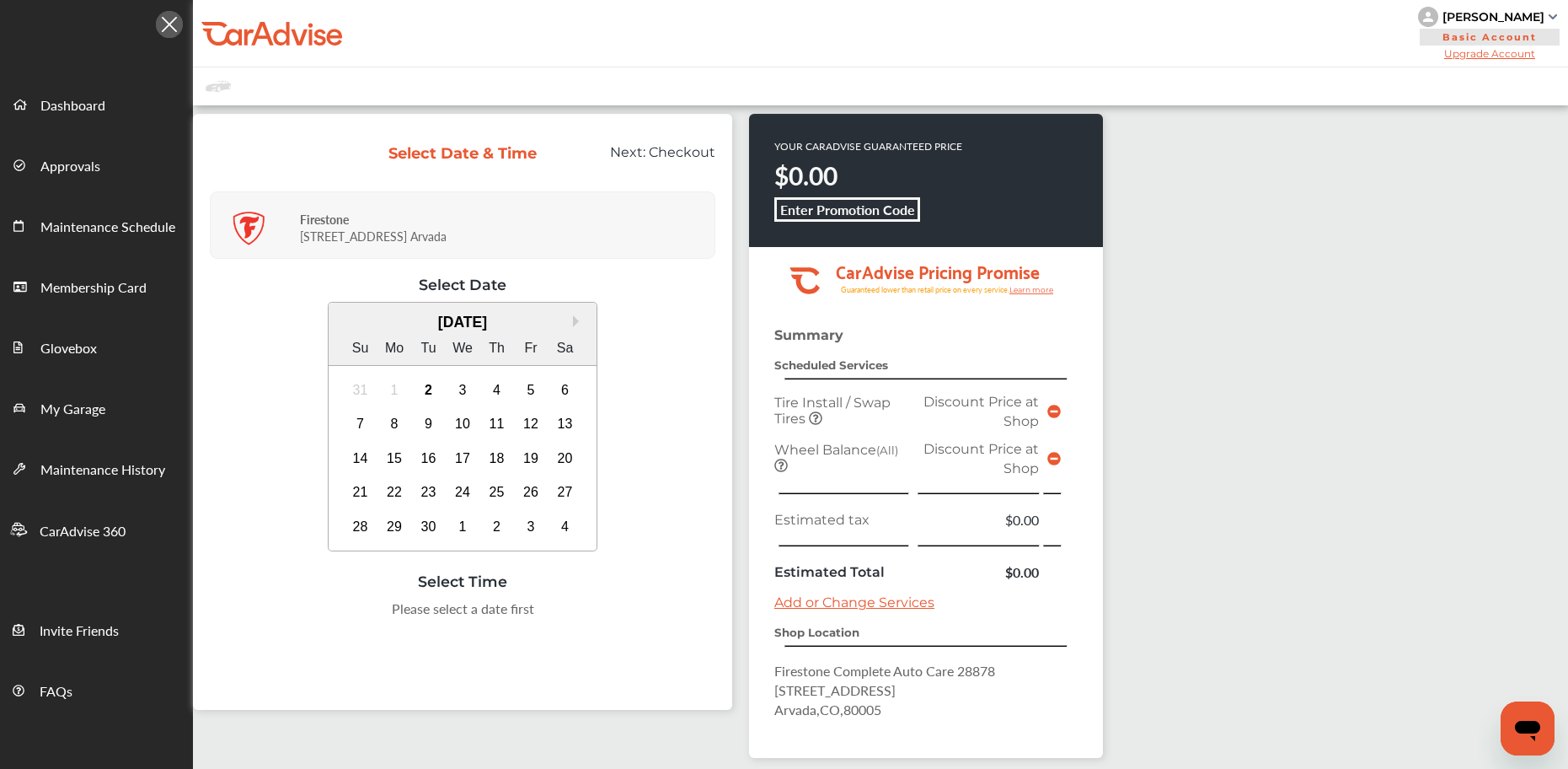
click at [739, 118] on div "Select Date & Time Next: Checkout Firestone [STREET_ADDRESS] Select Date Next M…" at bounding box center [472, 421] width 556 height 613
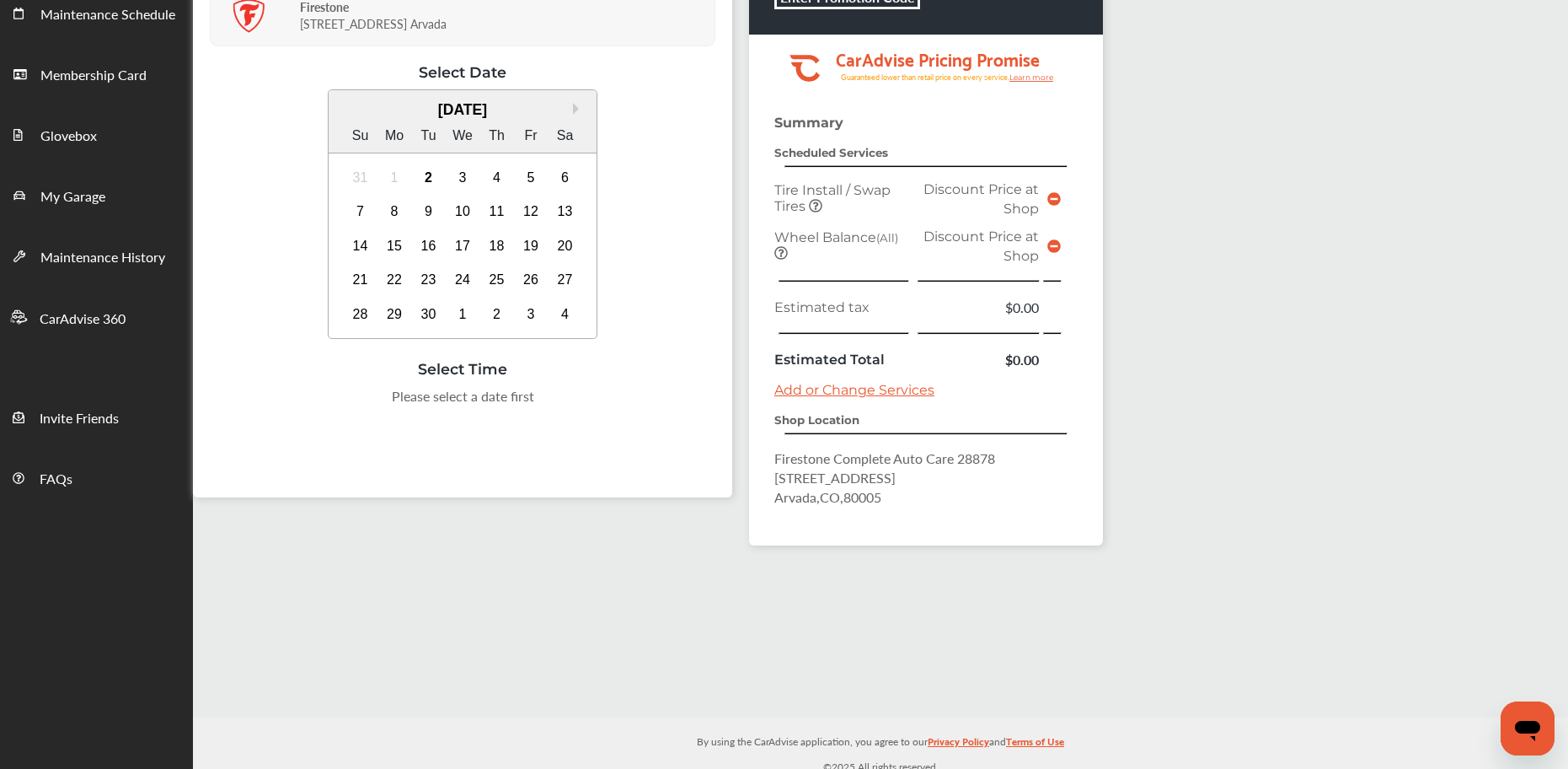
scroll to position [222, 0]
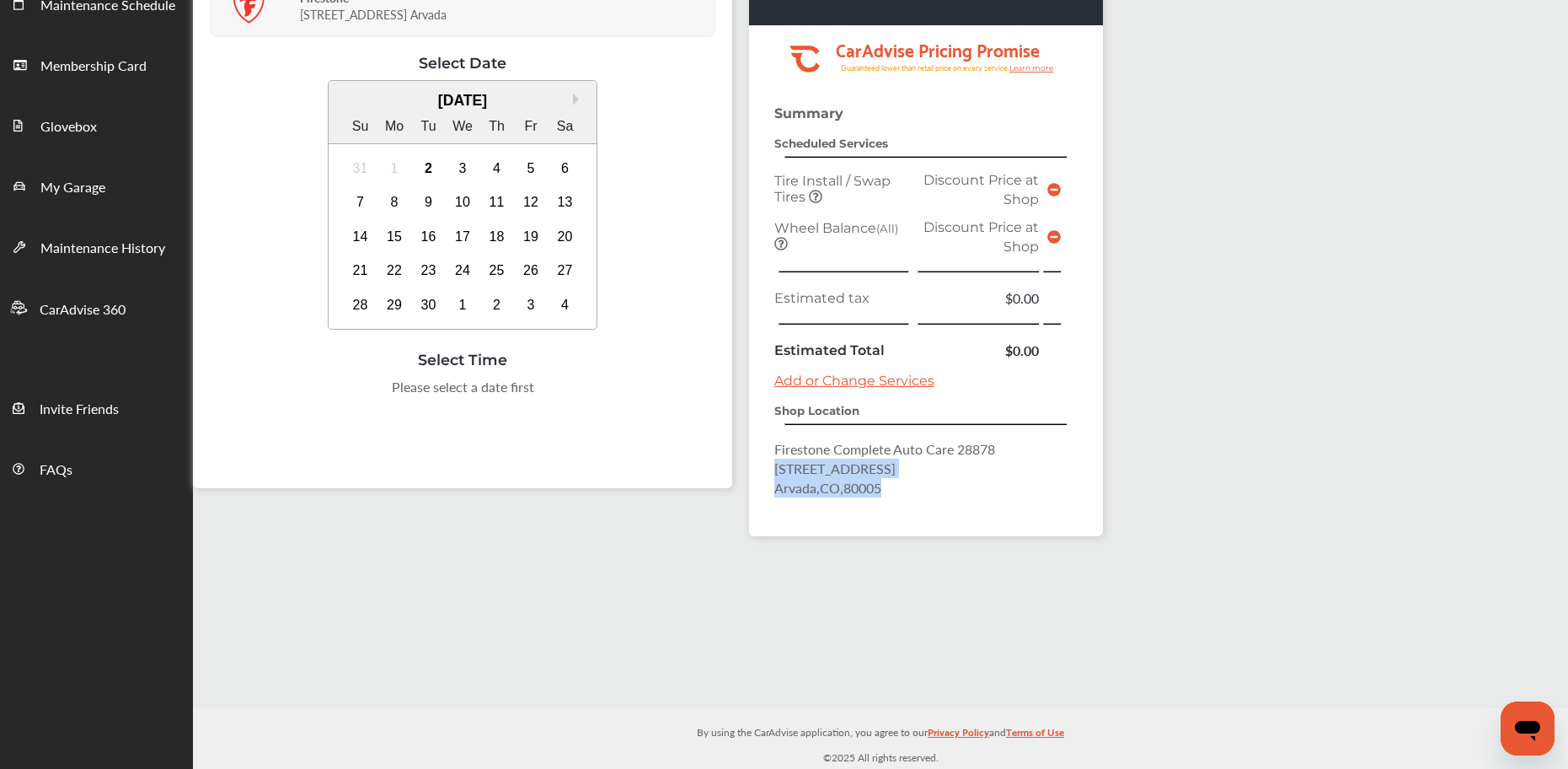
drag, startPoint x: 775, startPoint y: 473, endPoint x: 895, endPoint y: 497, distance: 122.4
click at [895, 497] on div "Summary Scheduled Services Tire Install / Swap Tires Discount Price at Shop Whe…" at bounding box center [926, 320] width 354 height 431
copy p "[STREET_ADDRESS]"
click at [809, 489] on span "Arvada , CO , 80005" at bounding box center [827, 487] width 107 height 19
